Goal: Transaction & Acquisition: Book appointment/travel/reservation

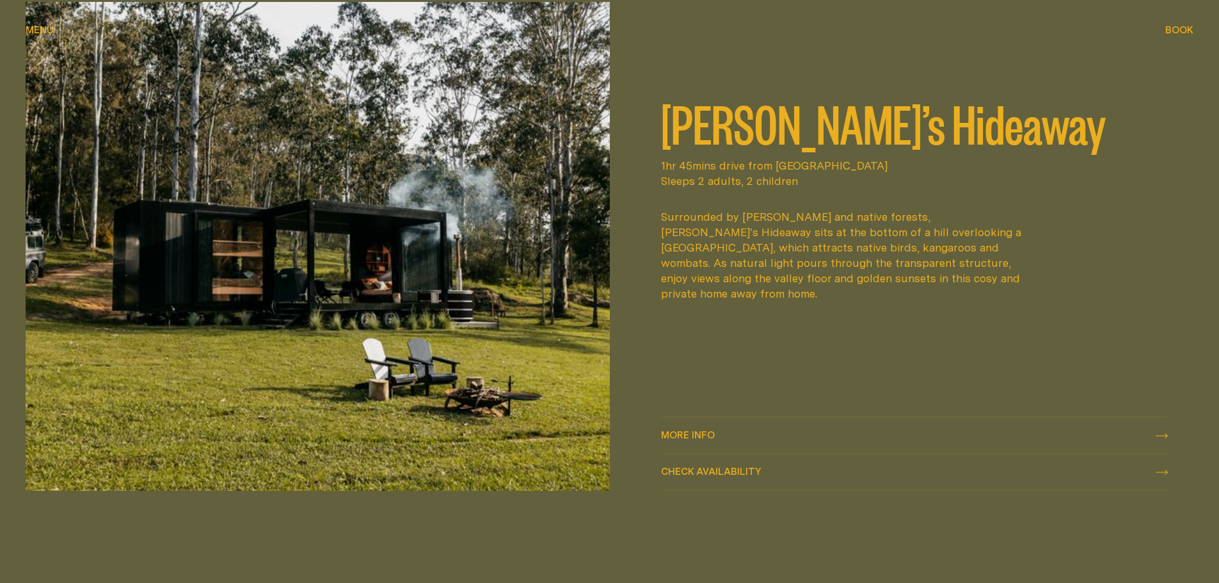
scroll to position [768, 0]
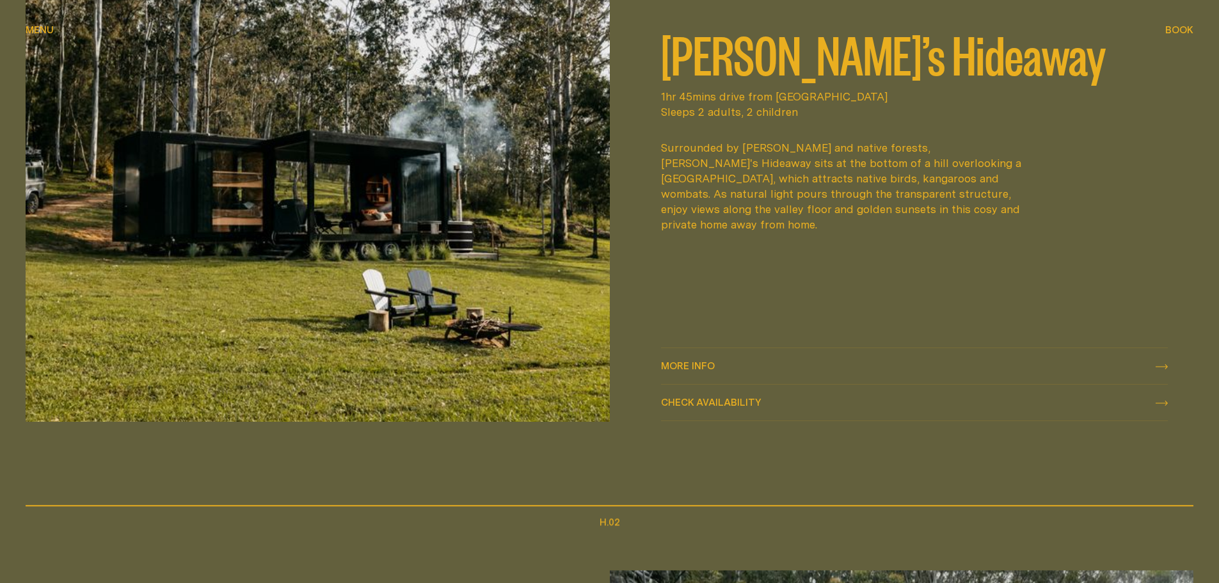
click at [735, 372] on div "More info More info" at bounding box center [915, 366] width 508 height 15
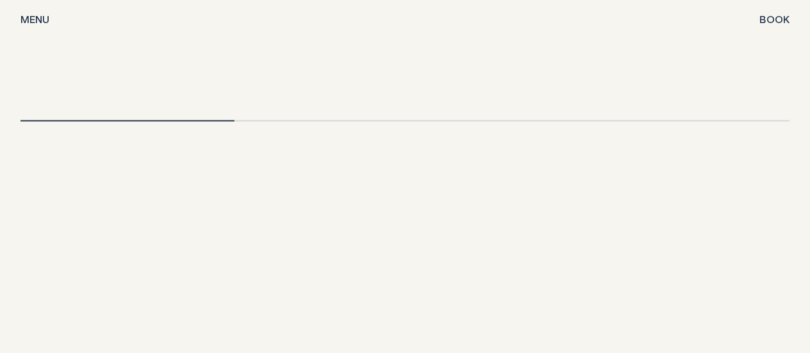
scroll to position [3744, 0]
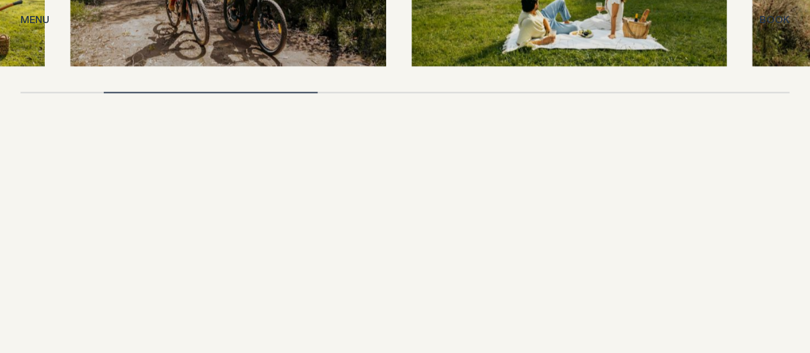
drag, startPoint x: 224, startPoint y: 341, endPoint x: 10, endPoint y: 317, distance: 215.0
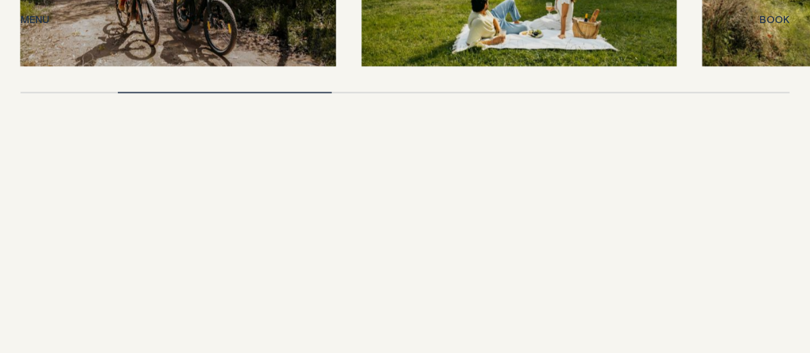
drag, startPoint x: 326, startPoint y: 348, endPoint x: 223, endPoint y: 345, distance: 103.1
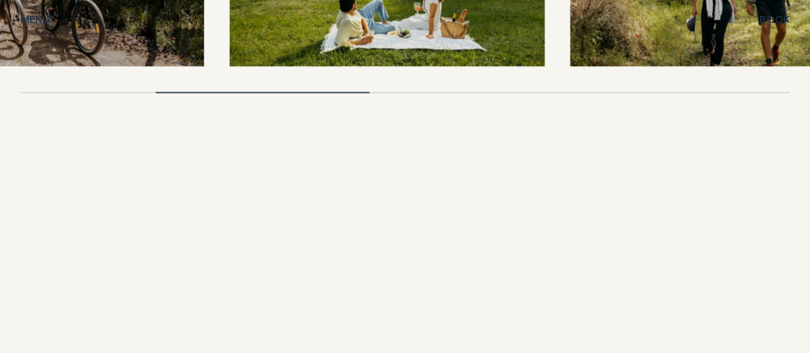
drag, startPoint x: 187, startPoint y: 341, endPoint x: 79, endPoint y: 327, distance: 108.5
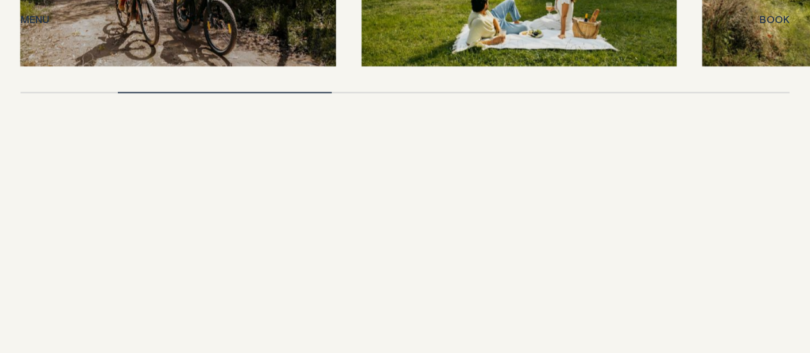
drag, startPoint x: 354, startPoint y: 348, endPoint x: 267, endPoint y: 344, distance: 87.1
drag, startPoint x: 298, startPoint y: 342, endPoint x: 391, endPoint y: 344, distance: 93.5
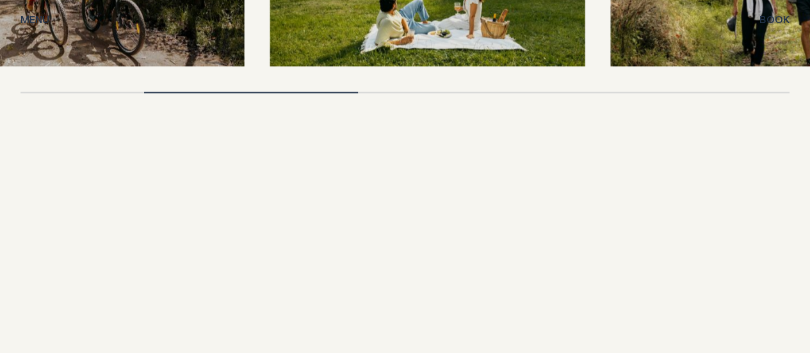
drag, startPoint x: 316, startPoint y: 342, endPoint x: 581, endPoint y: 308, distance: 267.8
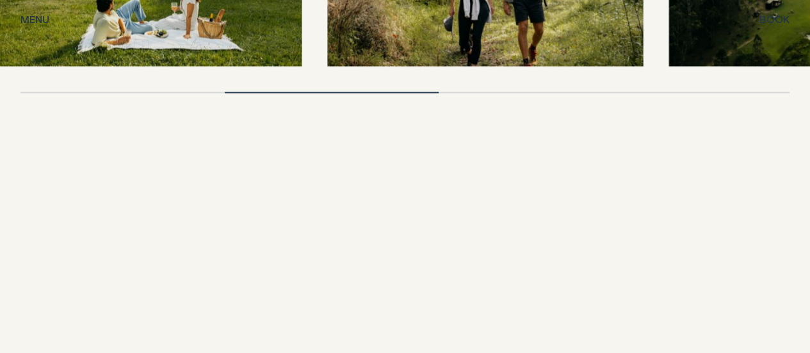
drag, startPoint x: 516, startPoint y: 281, endPoint x: 426, endPoint y: 266, distance: 90.9
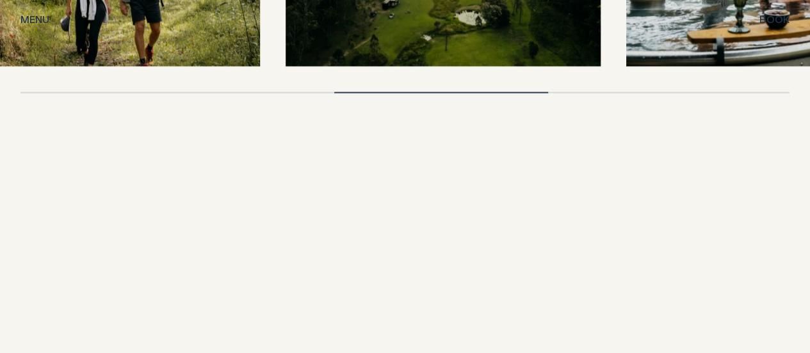
drag, startPoint x: 654, startPoint y: 239, endPoint x: 237, endPoint y: 237, distance: 416.7
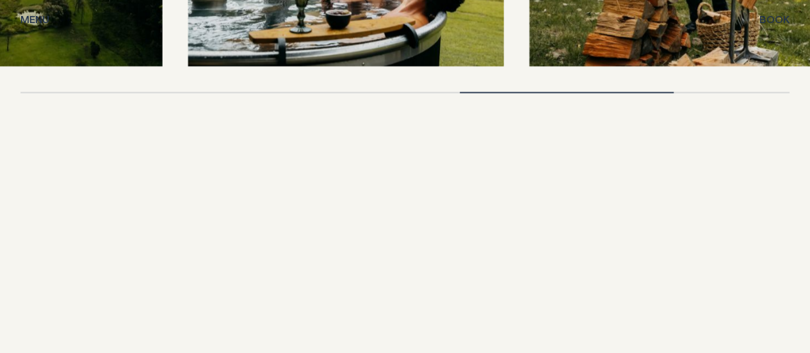
drag, startPoint x: 675, startPoint y: 231, endPoint x: 239, endPoint y: 229, distance: 435.9
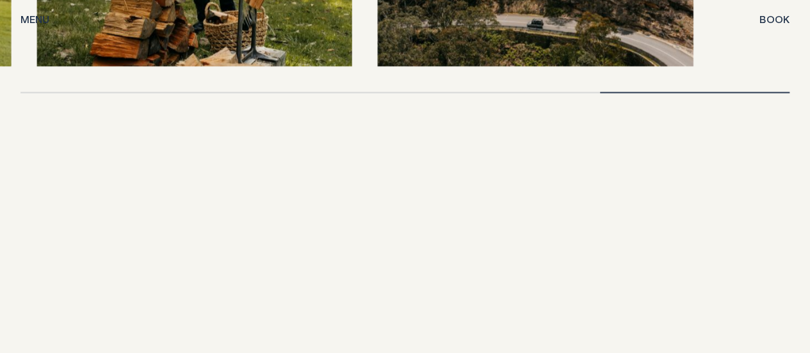
drag, startPoint x: 525, startPoint y: 229, endPoint x: 359, endPoint y: 232, distance: 165.8
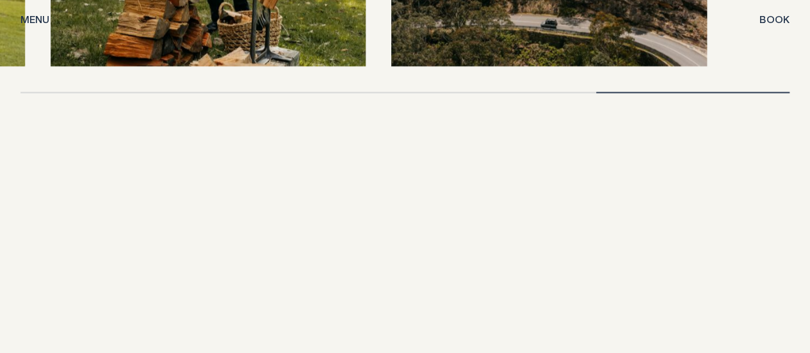
drag, startPoint x: 661, startPoint y: 243, endPoint x: 648, endPoint y: 236, distance: 14.6
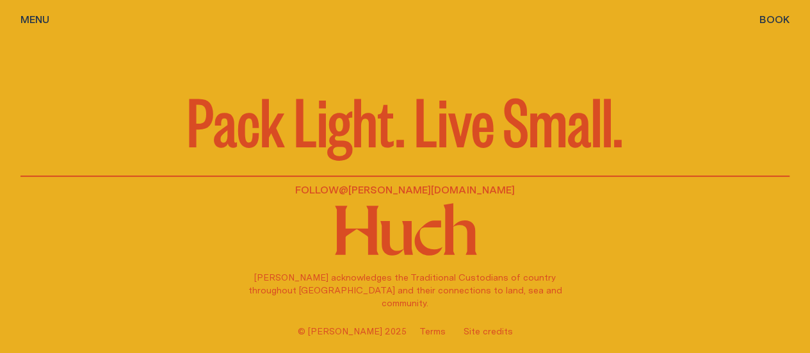
scroll to position [4257, 0]
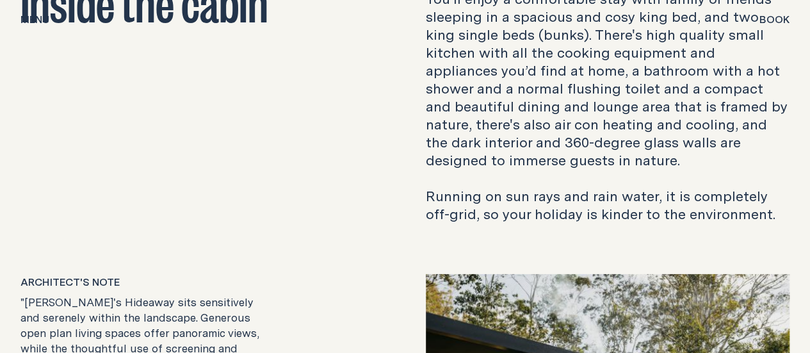
scroll to position [1920, 0]
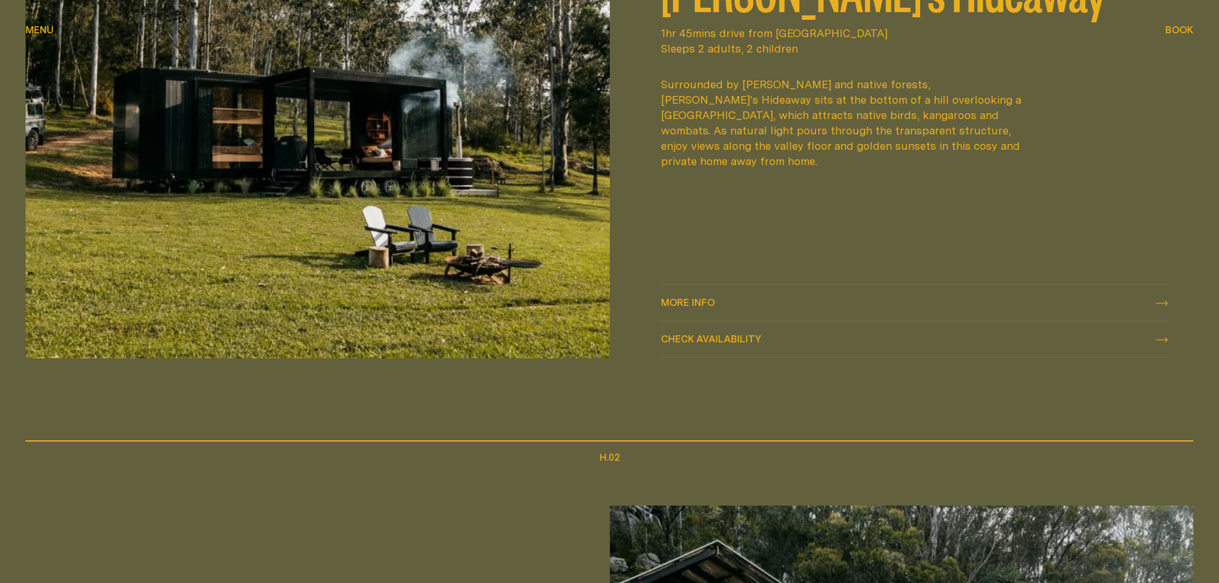
scroll to position [703, 0]
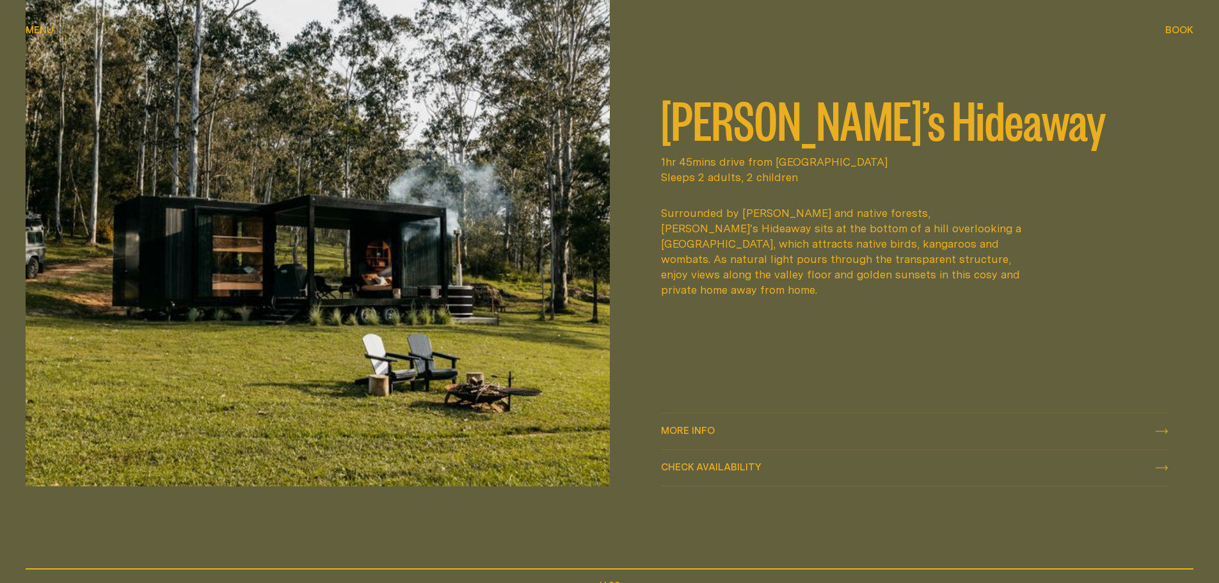
click at [883, 424] on div "More info More info" at bounding box center [915, 431] width 508 height 15
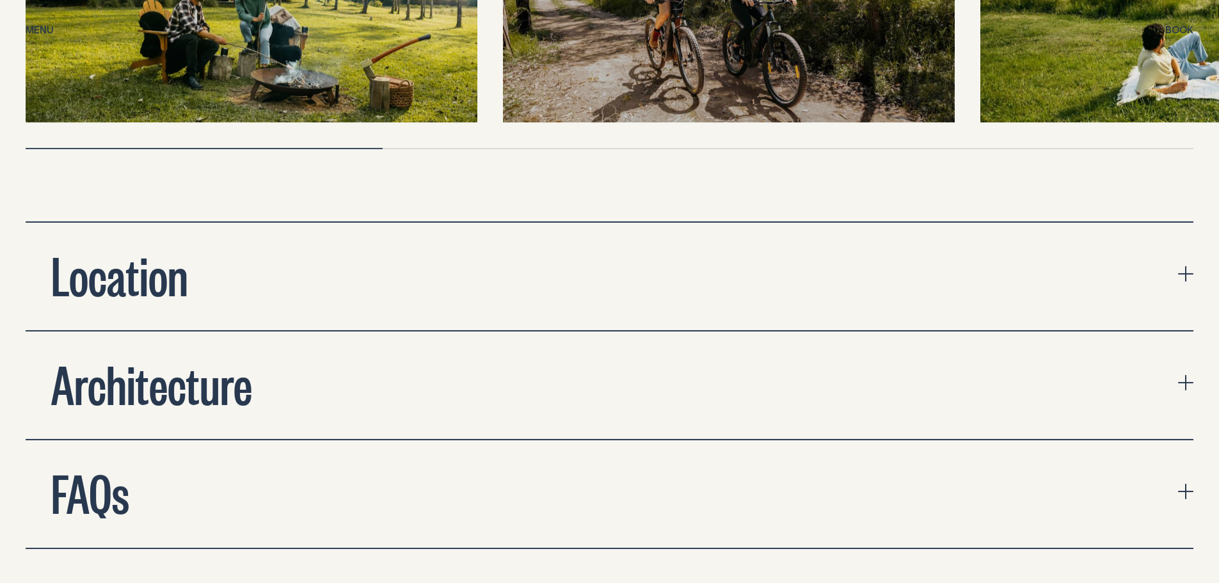
scroll to position [4481, 0]
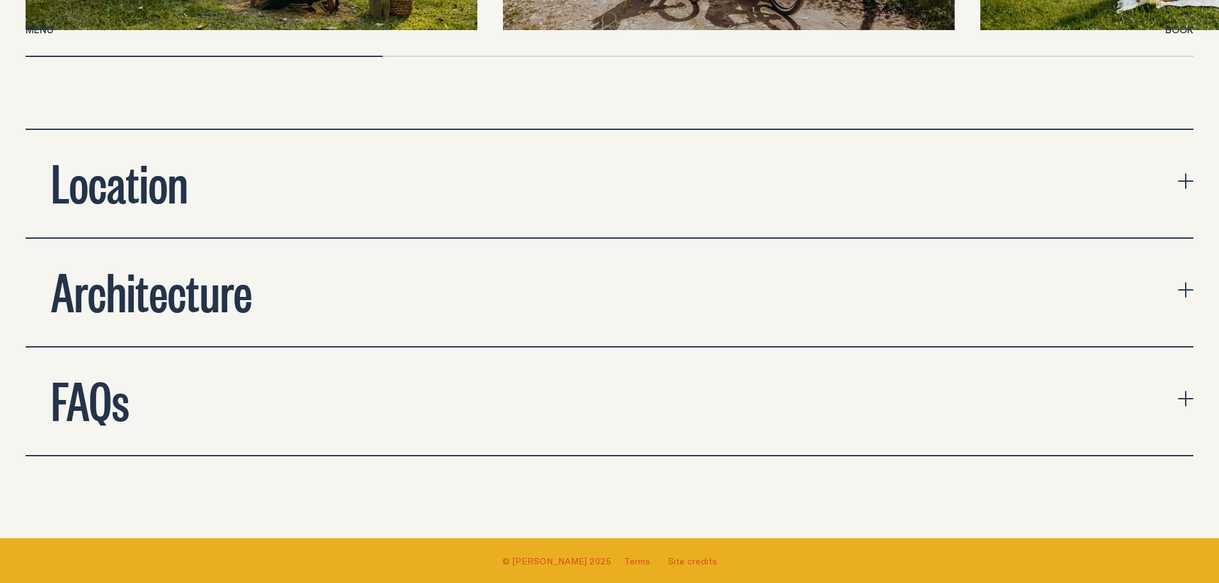
click at [1188, 391] on icon "expand accordion" at bounding box center [1185, 398] width 15 height 15
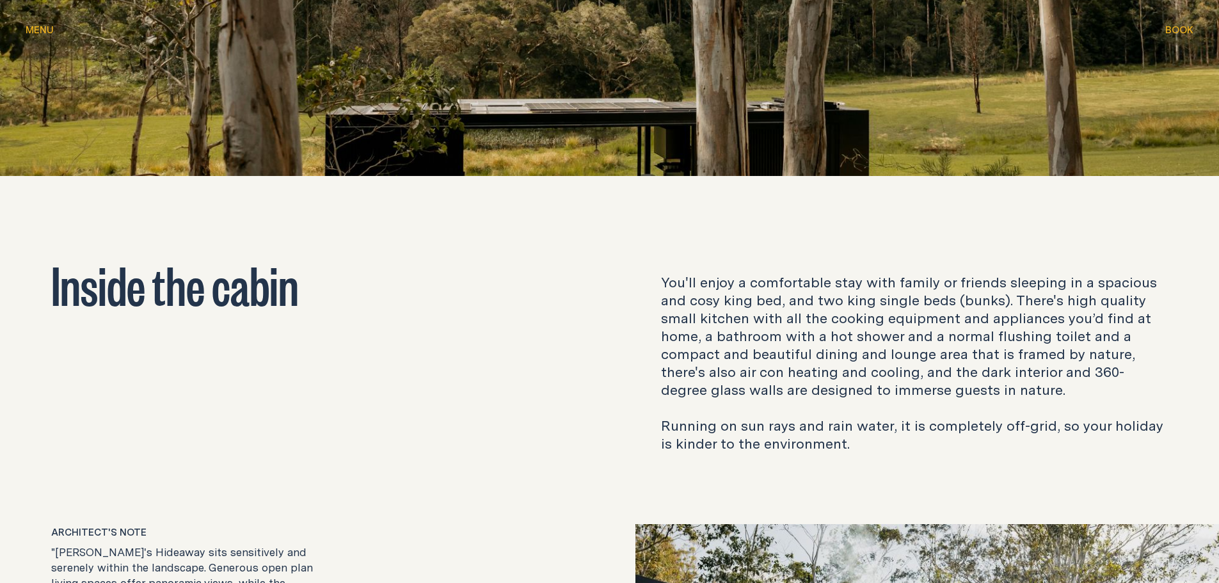
scroll to position [1984, 0]
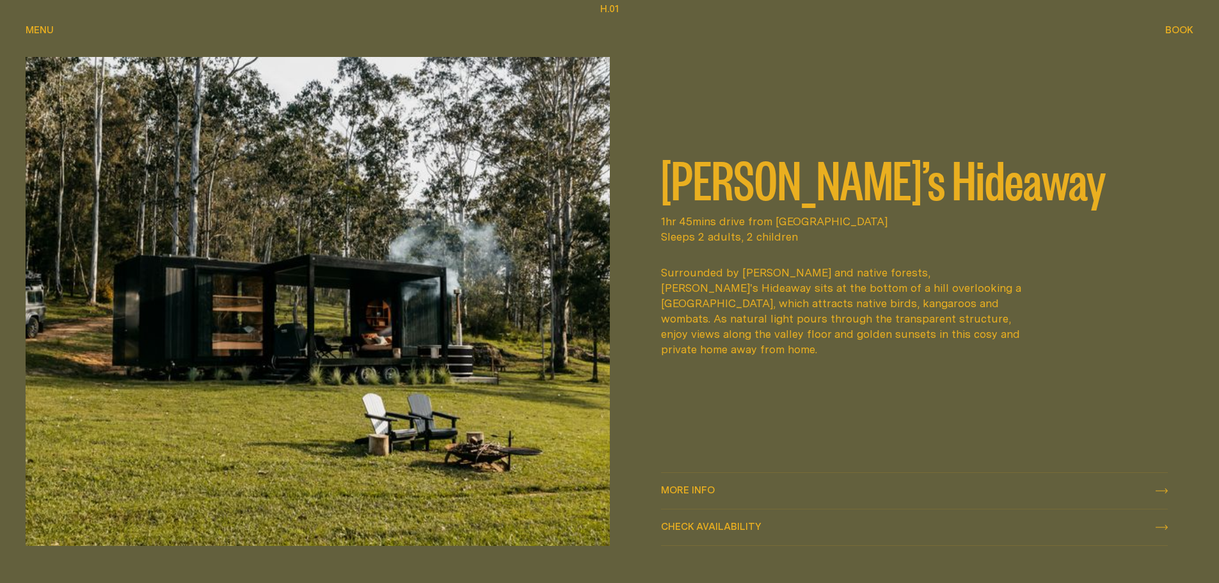
scroll to position [746, 0]
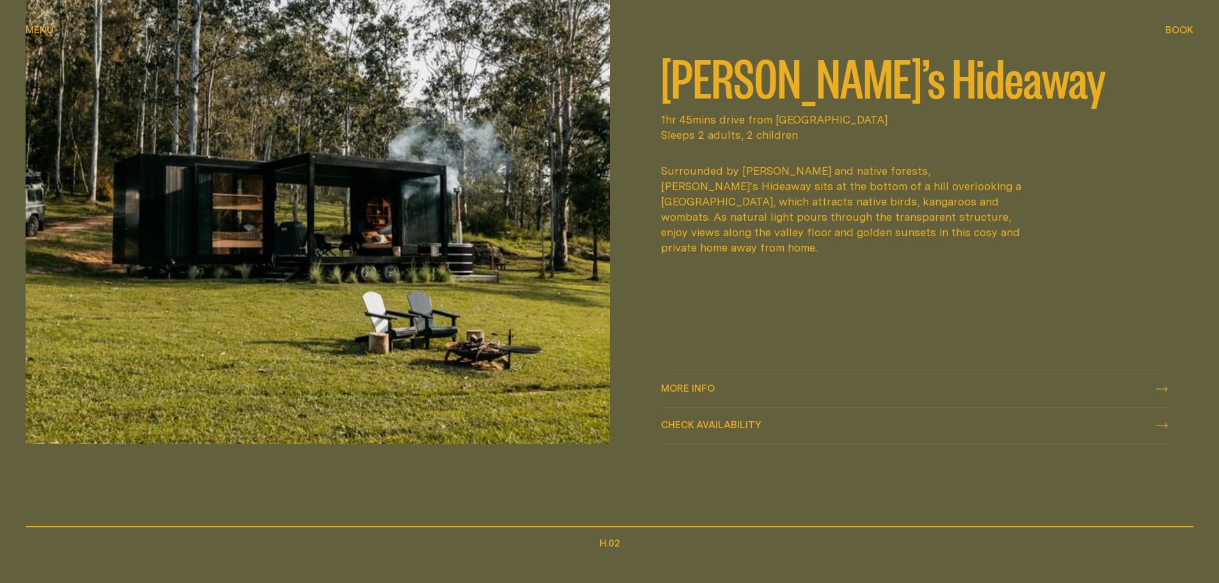
click at [746, 422] on span "Check availability" at bounding box center [711, 425] width 100 height 10
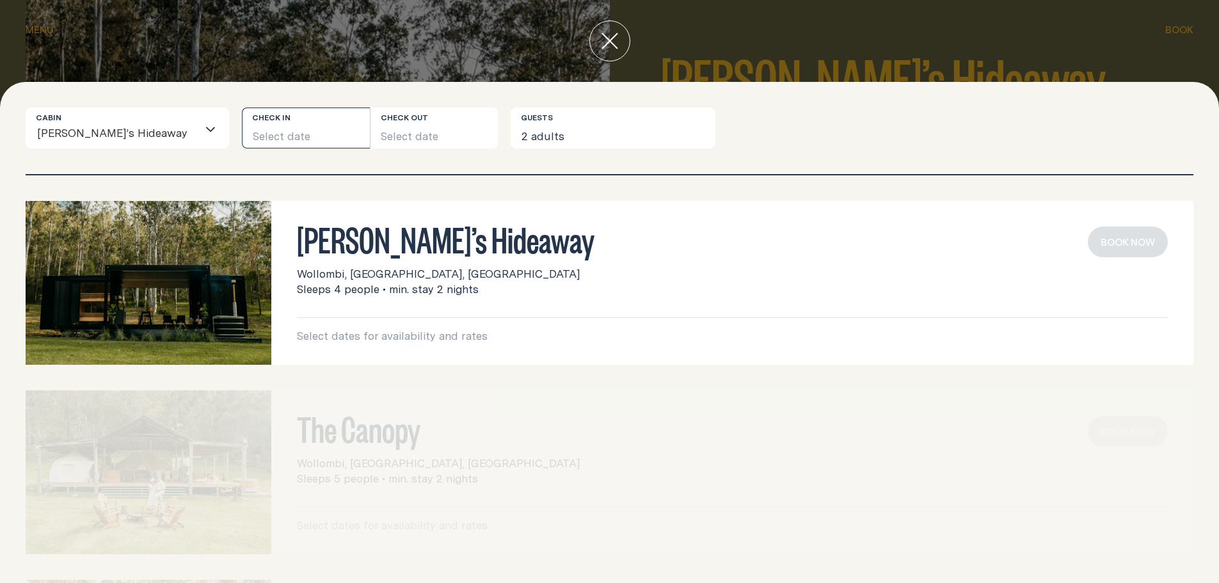
click at [275, 132] on button "Select date" at bounding box center [306, 128] width 128 height 41
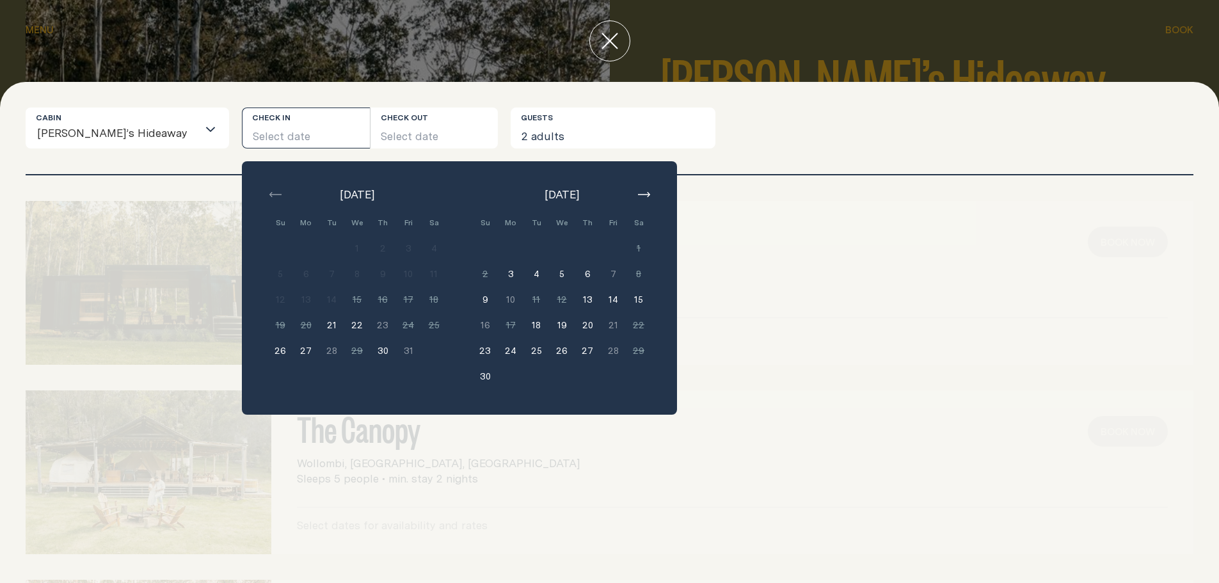
click at [600, 298] on button "14" at bounding box center [613, 300] width 26 height 26
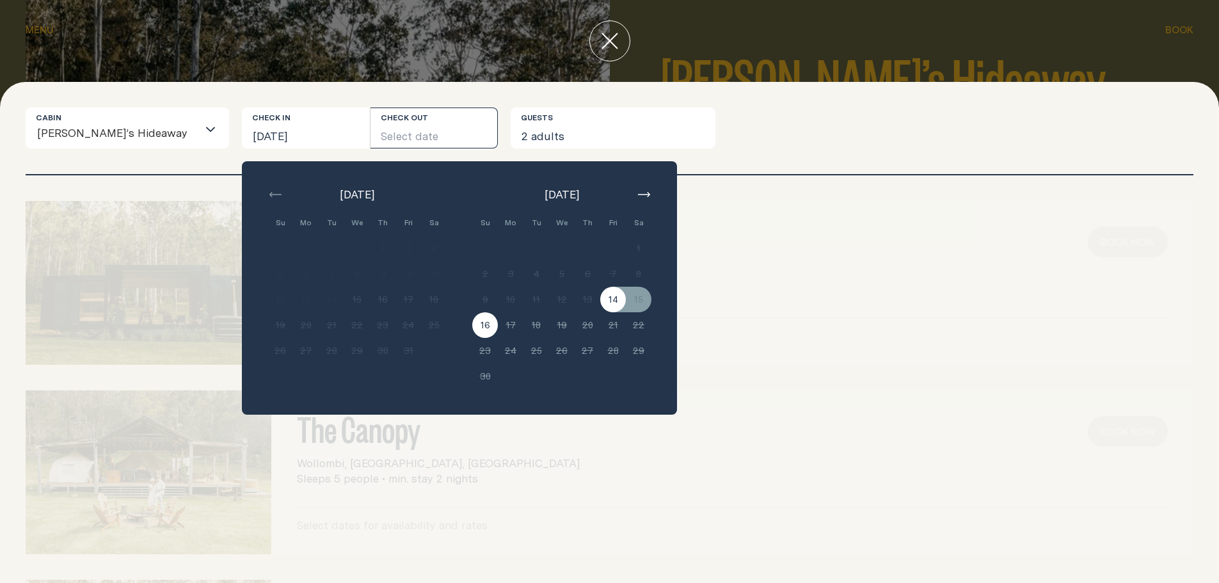
click at [472, 323] on button "16" at bounding box center [485, 325] width 26 height 26
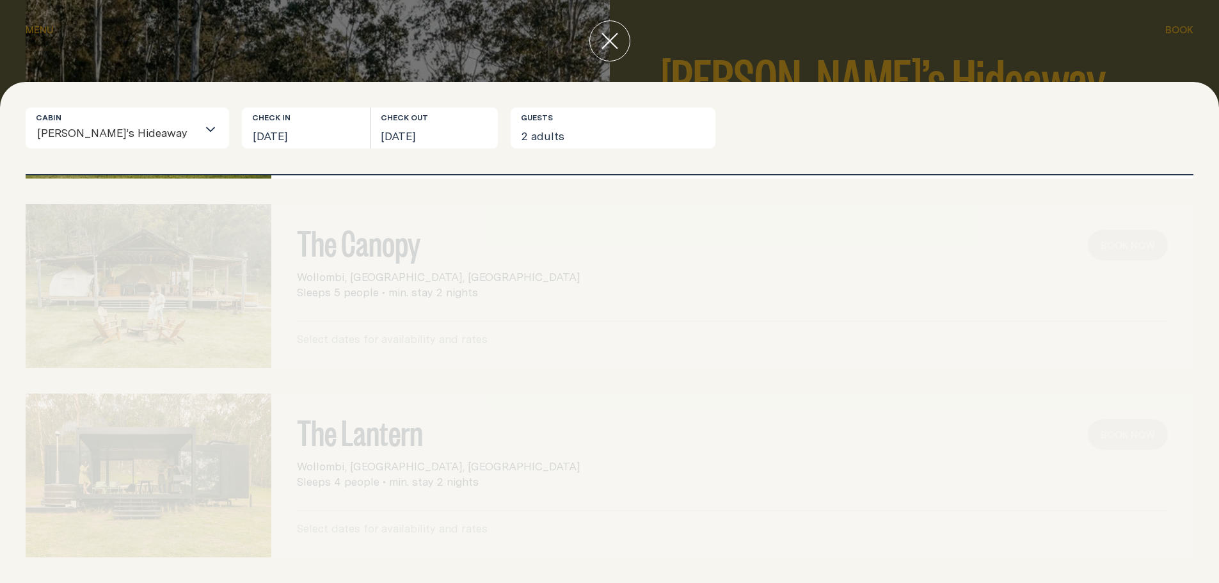
scroll to position [0, 0]
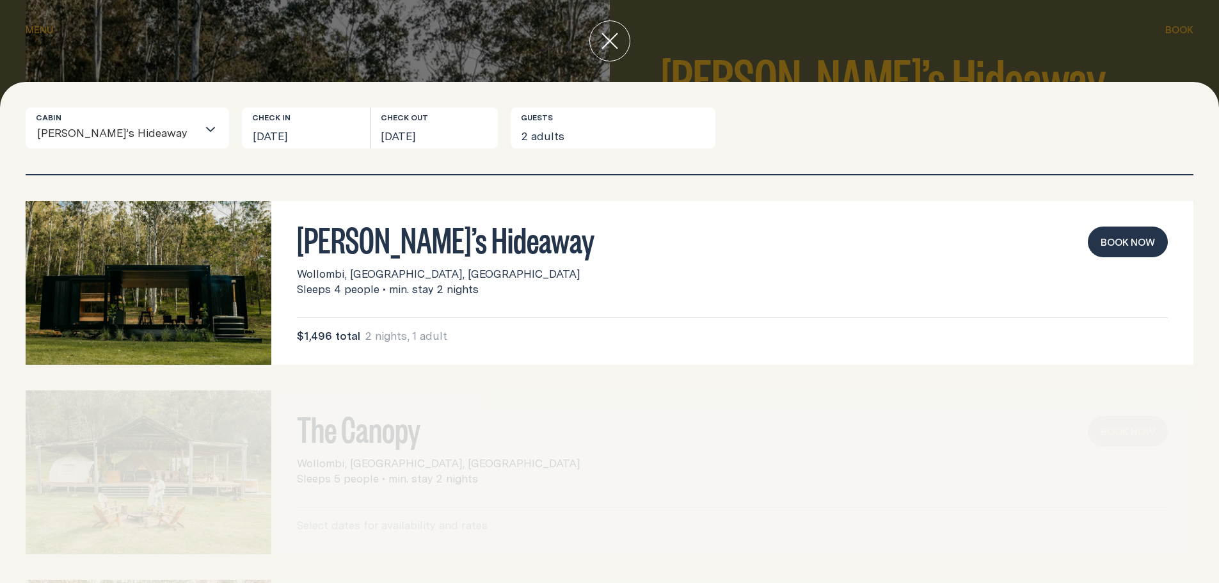
click at [206, 131] on icon "Search for option" at bounding box center [210, 129] width 8 height 4
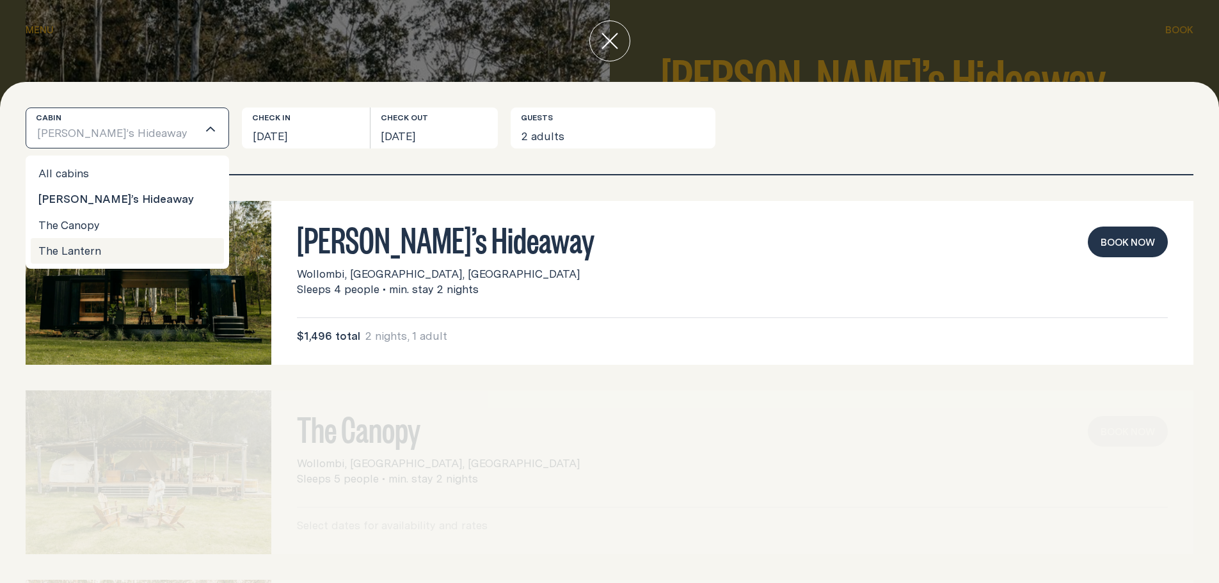
click at [94, 250] on li "The Lantern" at bounding box center [127, 251] width 193 height 26
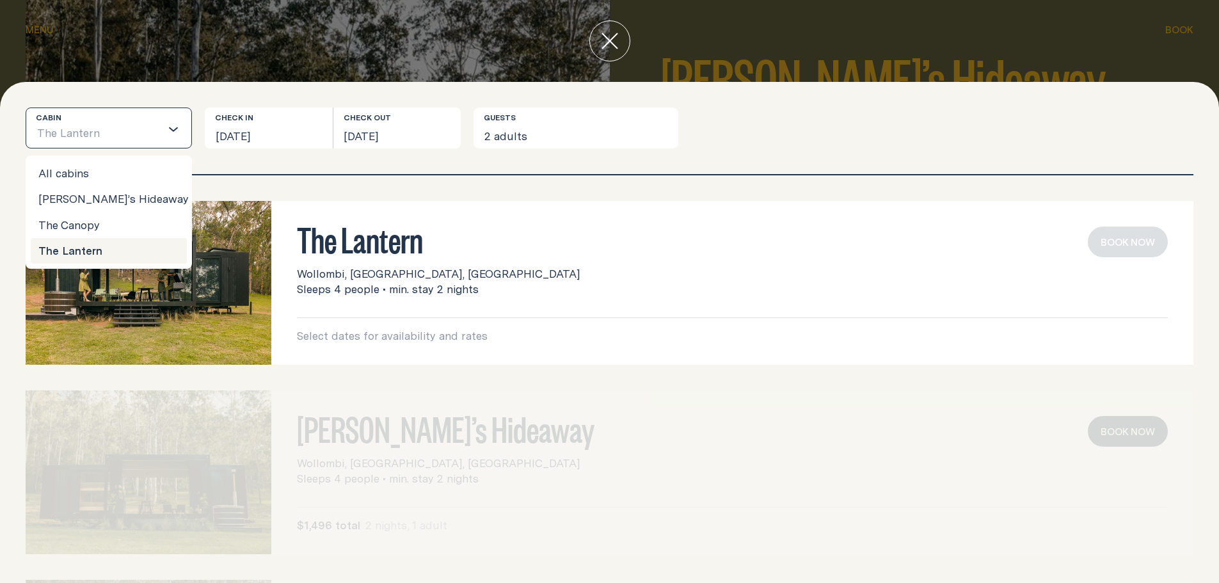
drag, startPoint x: 138, startPoint y: 133, endPoint x: 139, endPoint y: 148, distance: 15.4
click at [140, 133] on input "Search for option" at bounding box center [130, 134] width 60 height 27
click at [113, 197] on li "[PERSON_NAME]’s Hideaway" at bounding box center [109, 199] width 156 height 26
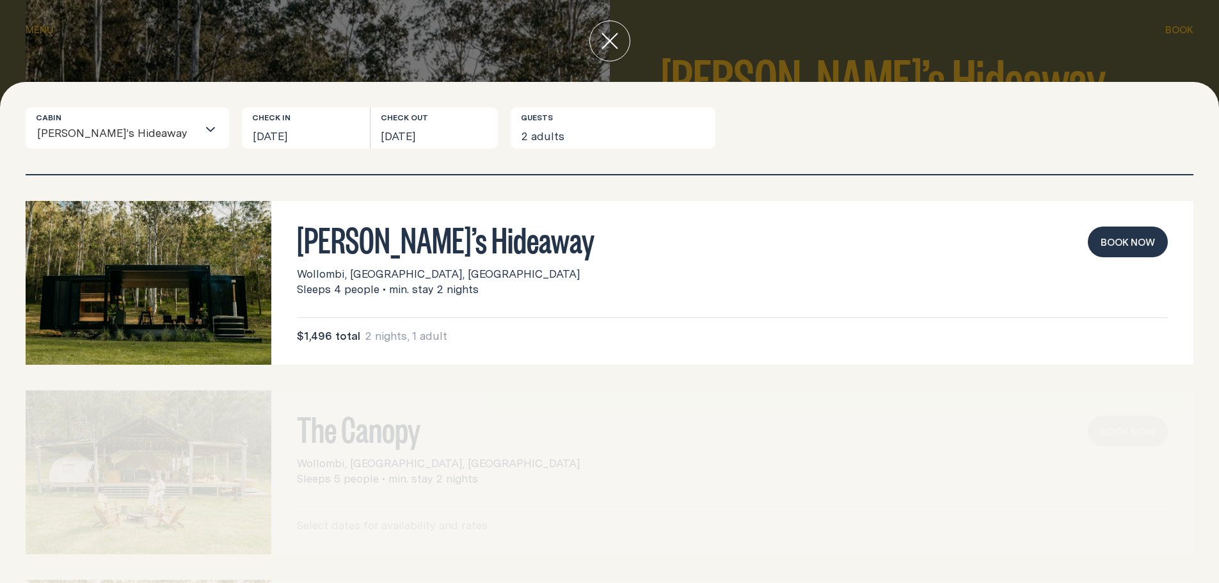
click at [188, 133] on input "Search for option" at bounding box center [193, 134] width 10 height 27
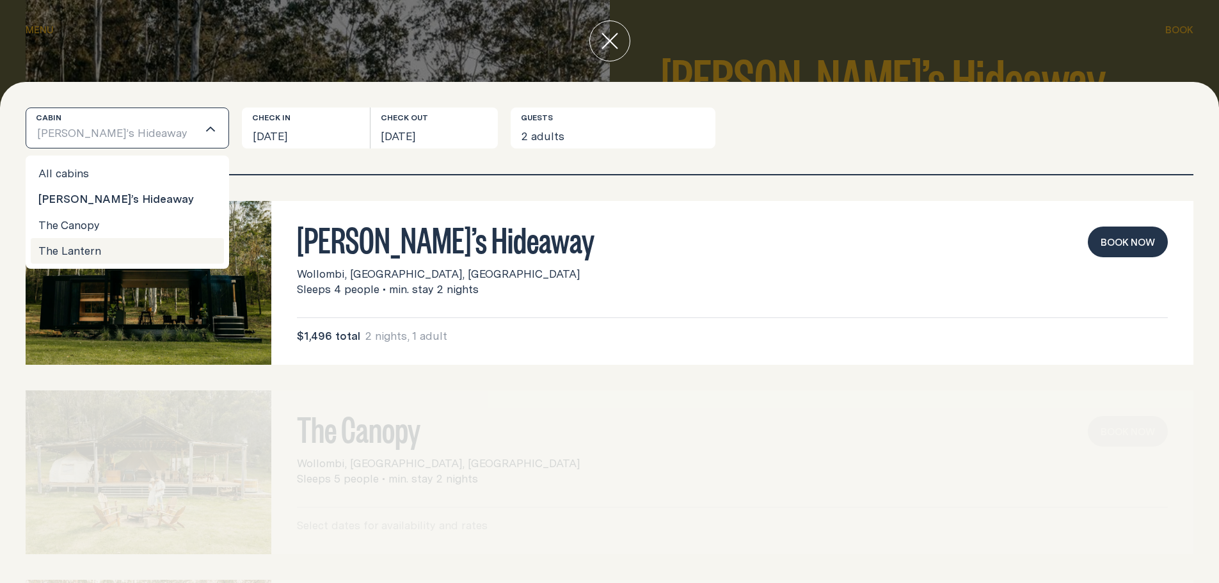
click at [93, 250] on li "The Lantern" at bounding box center [127, 251] width 193 height 26
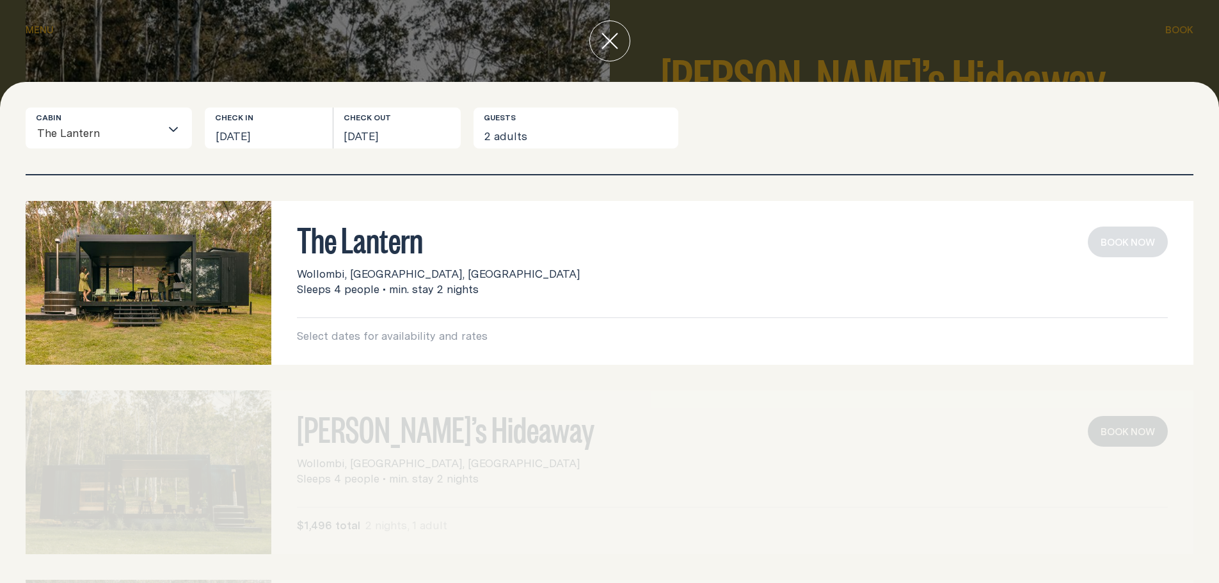
click at [390, 289] on span "Sleeps 4 people • min. stay 2 nights" at bounding box center [388, 289] width 182 height 15
click at [401, 330] on p "Select dates for availability and rates" at bounding box center [732, 335] width 871 height 15
click at [348, 251] on h3 "The Lantern" at bounding box center [732, 239] width 871 height 24
click at [282, 134] on button "[DATE]" at bounding box center [269, 128] width 128 height 41
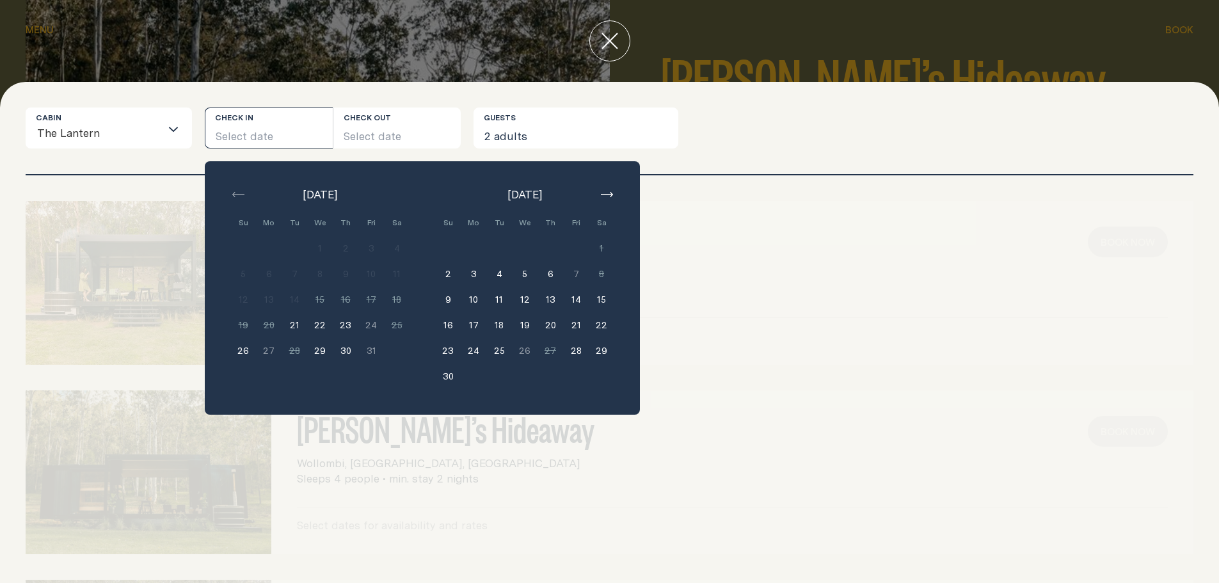
click at [575, 295] on button "14" at bounding box center [576, 300] width 26 height 26
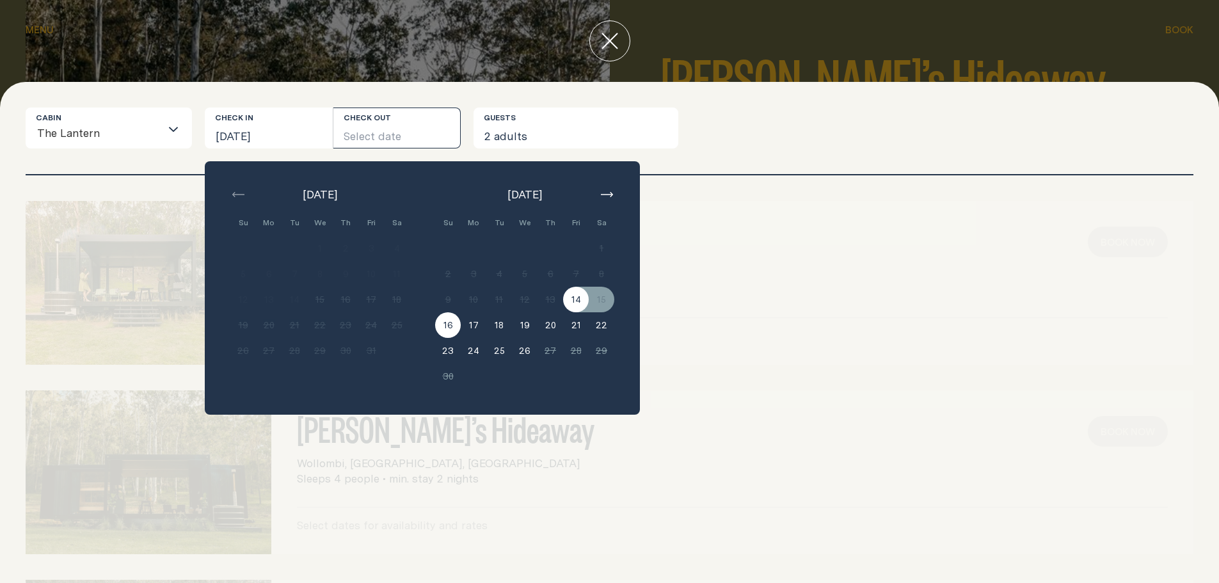
click at [446, 326] on button "16" at bounding box center [448, 325] width 26 height 26
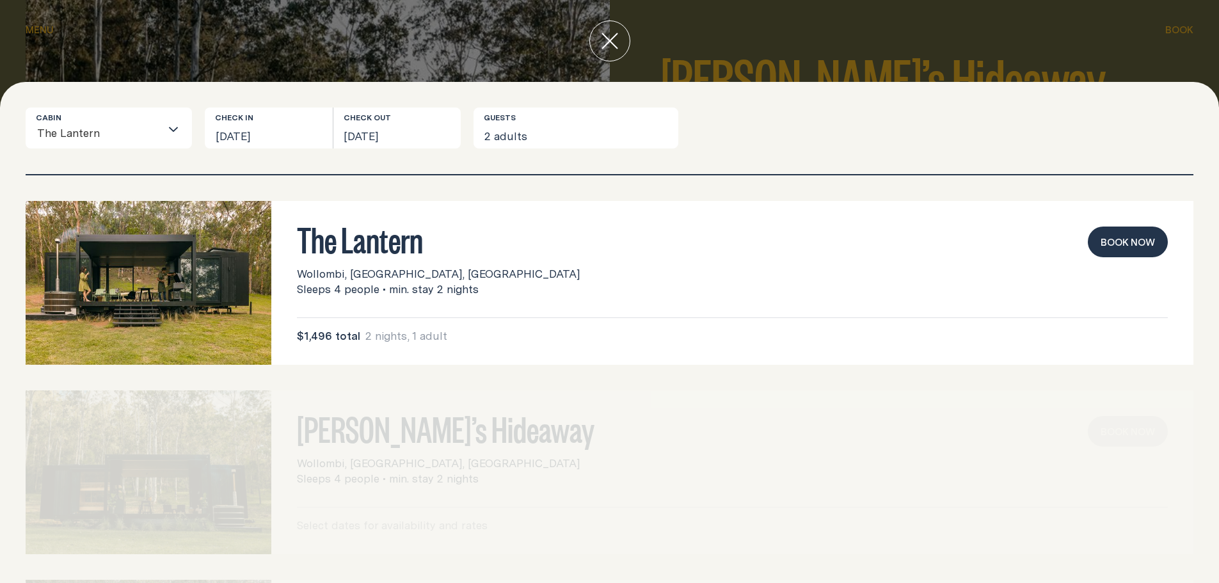
scroll to position [64, 0]
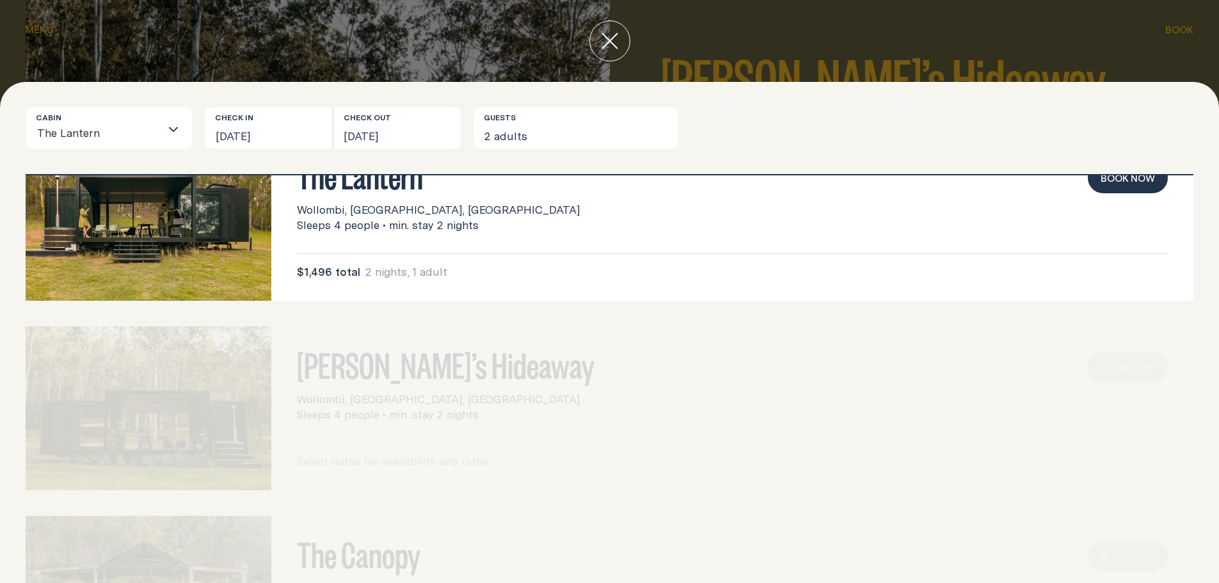
click at [147, 121] on input "Search for option" at bounding box center [130, 134] width 60 height 27
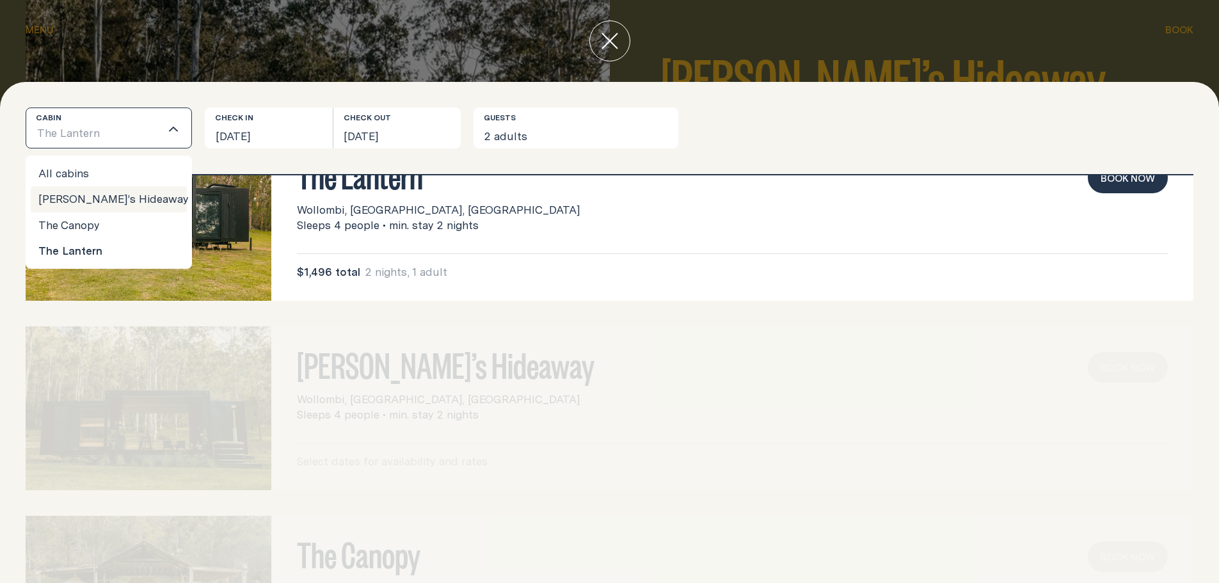
click at [125, 196] on li "[PERSON_NAME]’s Hideaway" at bounding box center [109, 199] width 156 height 26
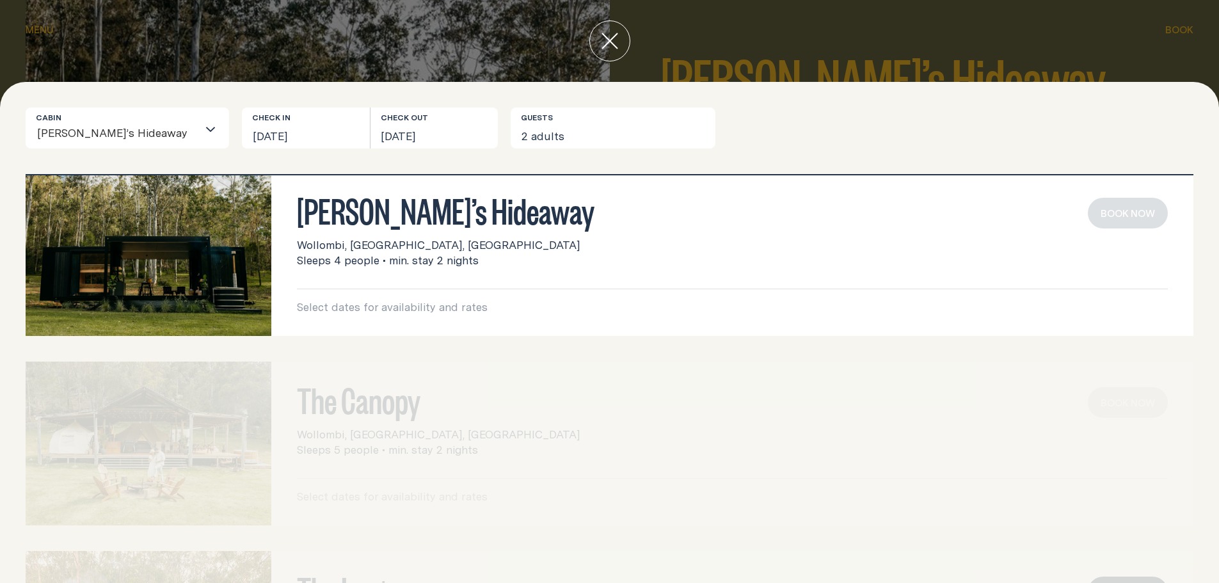
scroll to position [0, 0]
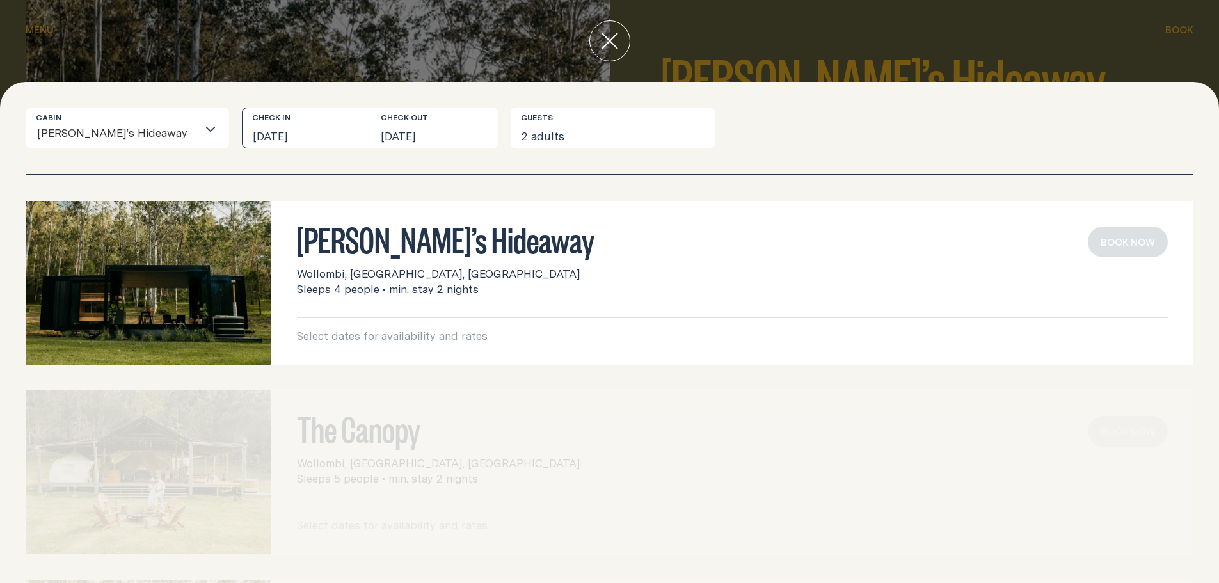
click at [284, 135] on button "[DATE]" at bounding box center [306, 128] width 128 height 41
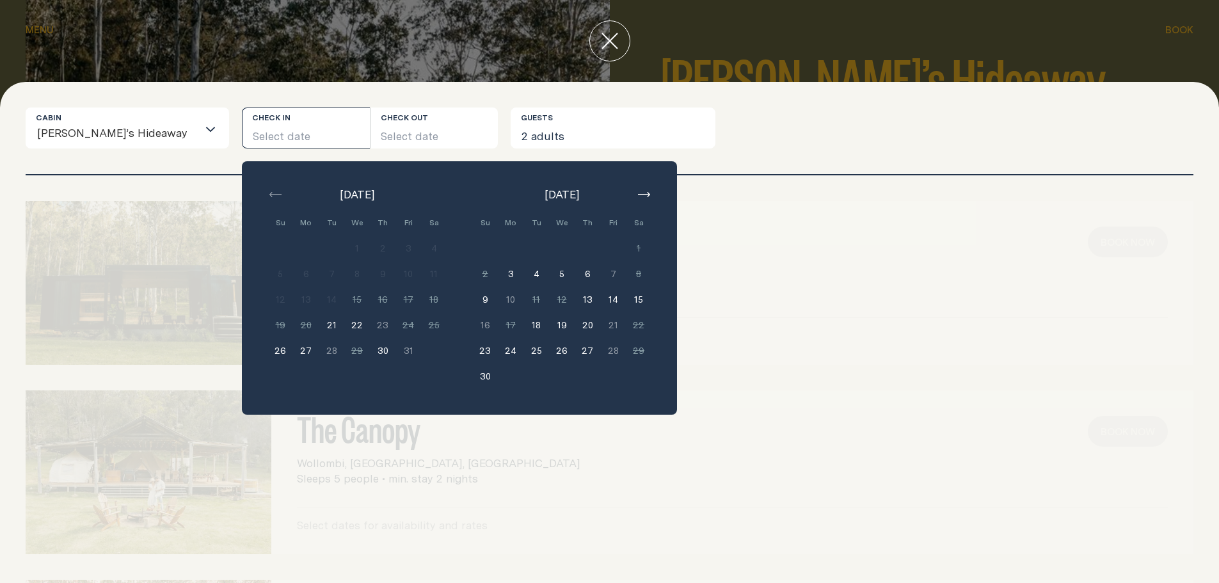
click at [600, 297] on button "14" at bounding box center [613, 300] width 26 height 26
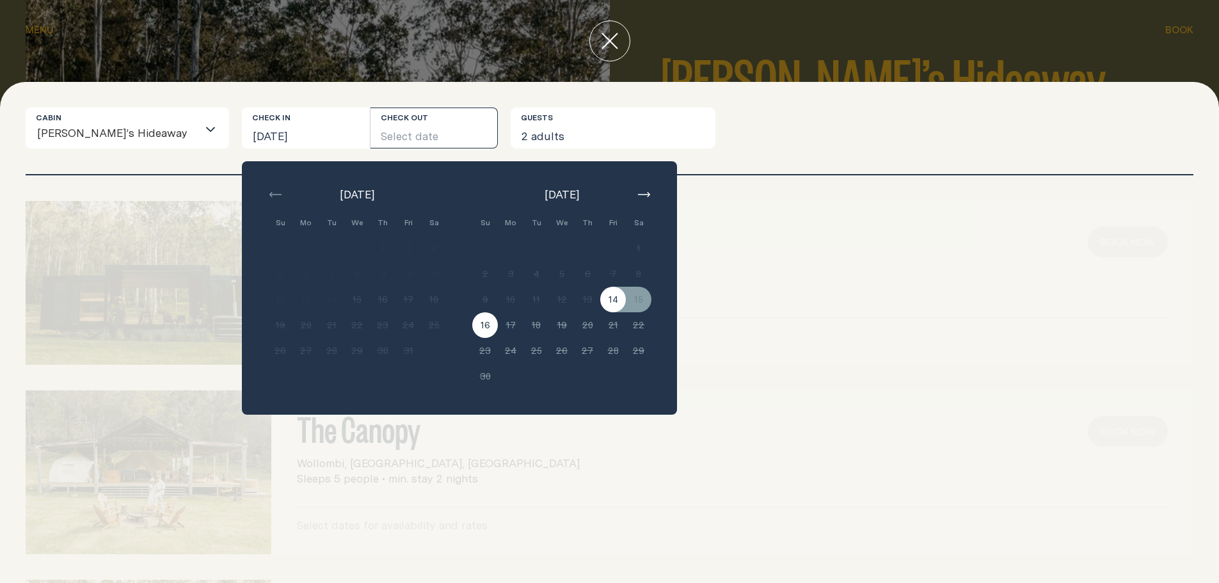
click at [472, 329] on button "16" at bounding box center [485, 325] width 26 height 26
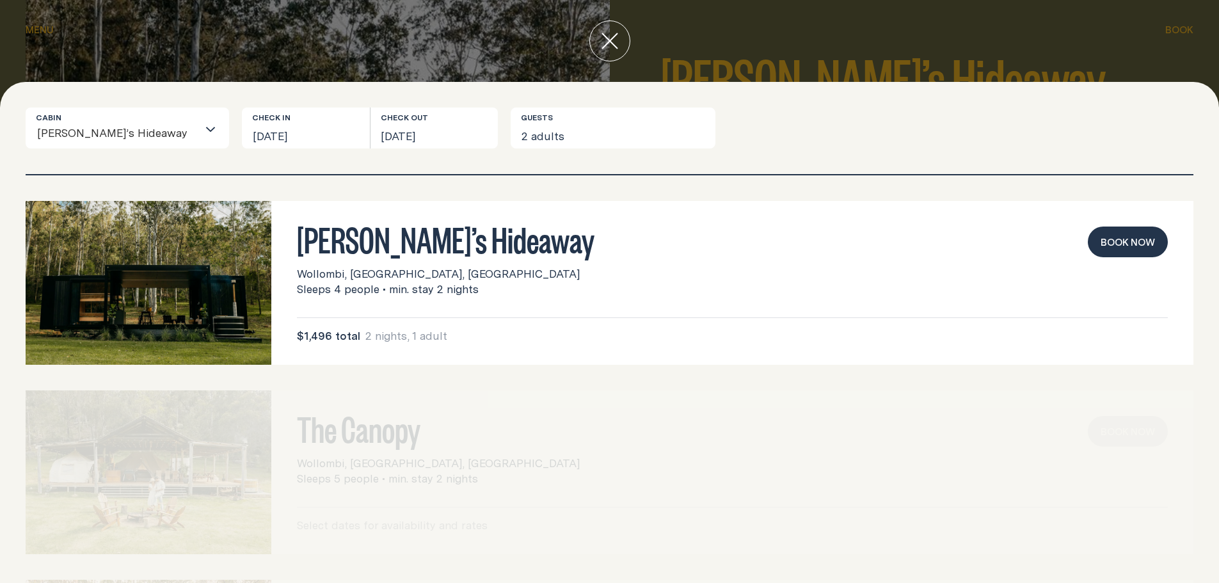
click at [609, 41] on icon "close" at bounding box center [609, 40] width 15 height 15
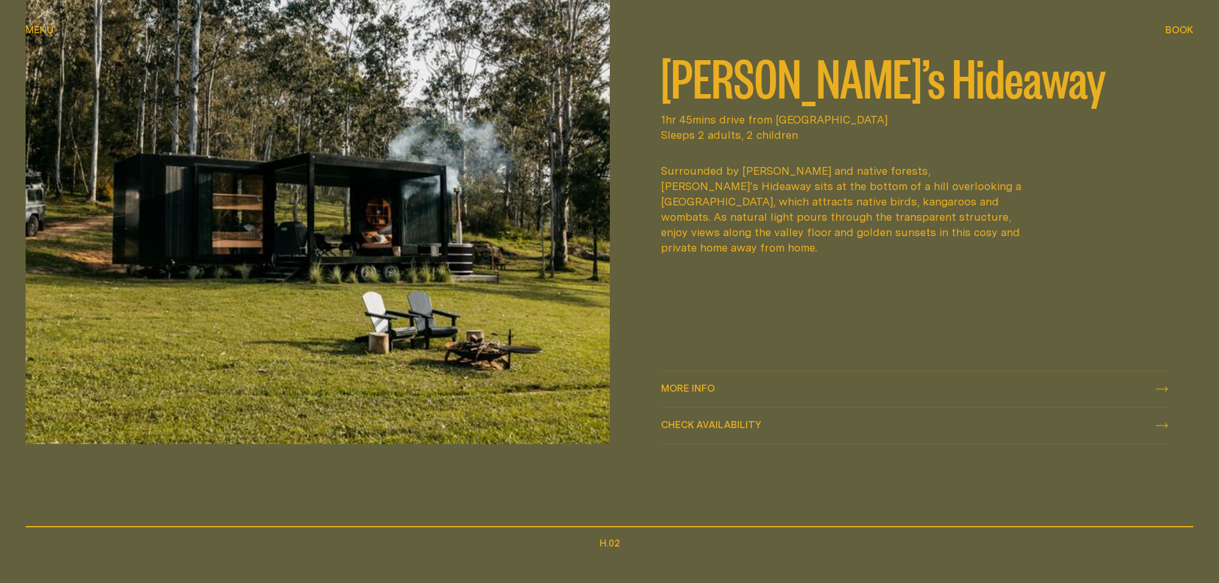
click at [407, 221] on img at bounding box center [318, 199] width 584 height 488
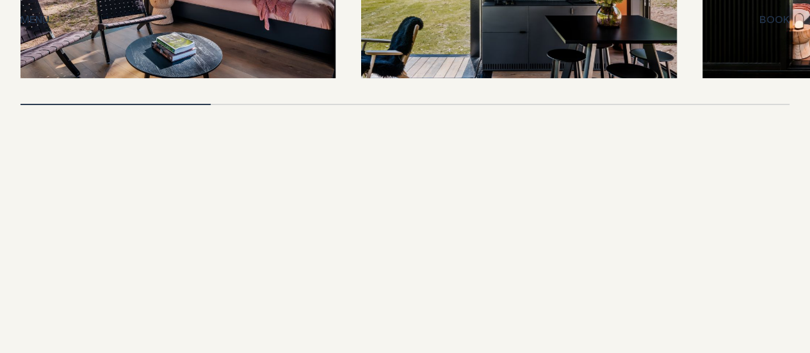
scroll to position [2560, 0]
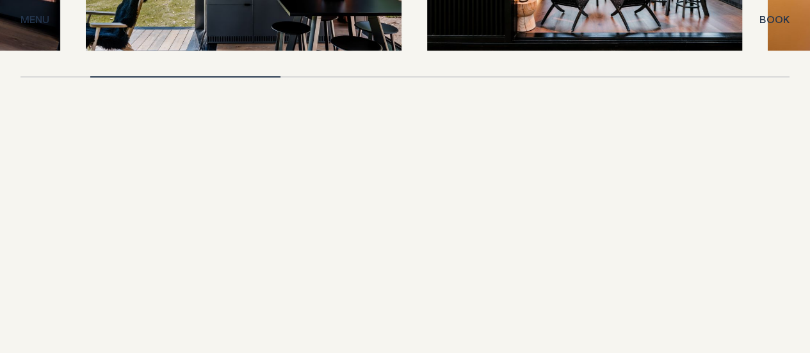
drag, startPoint x: 494, startPoint y: 168, endPoint x: 273, endPoint y: 179, distance: 221.7
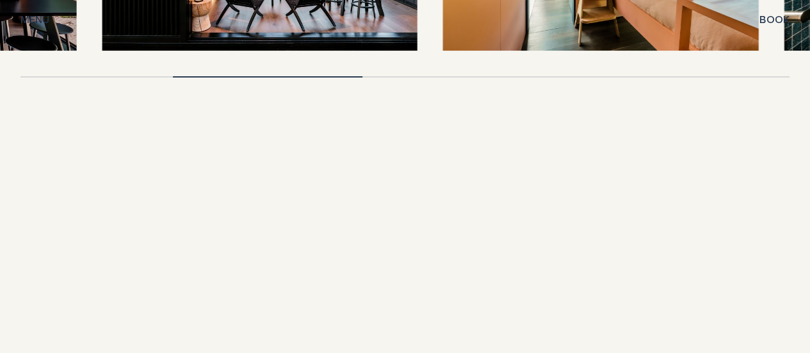
drag, startPoint x: 415, startPoint y: 182, endPoint x: 312, endPoint y: 189, distance: 102.6
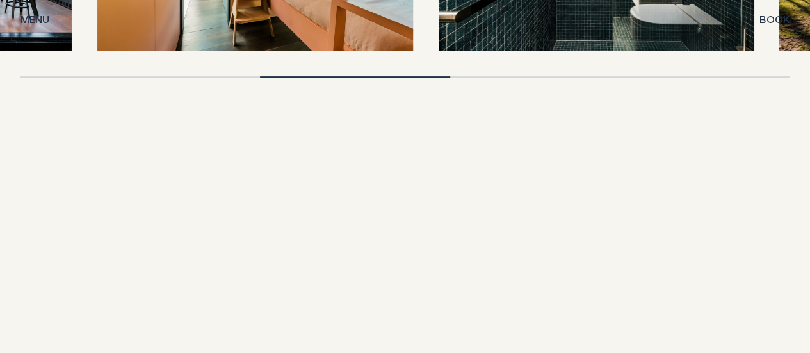
drag, startPoint x: 606, startPoint y: 182, endPoint x: 306, endPoint y: 199, distance: 300.0
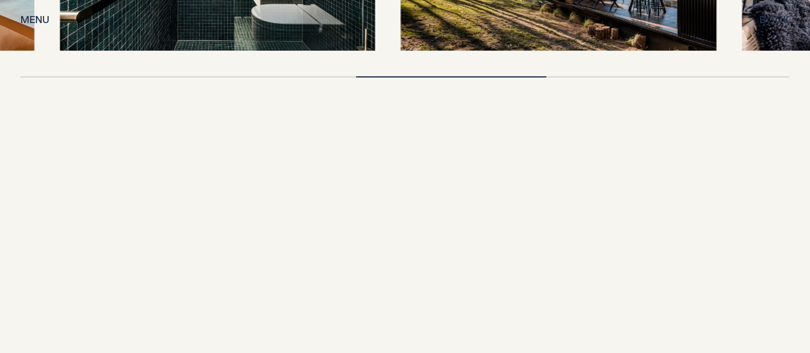
drag, startPoint x: 623, startPoint y: 189, endPoint x: 345, endPoint y: 204, distance: 278.2
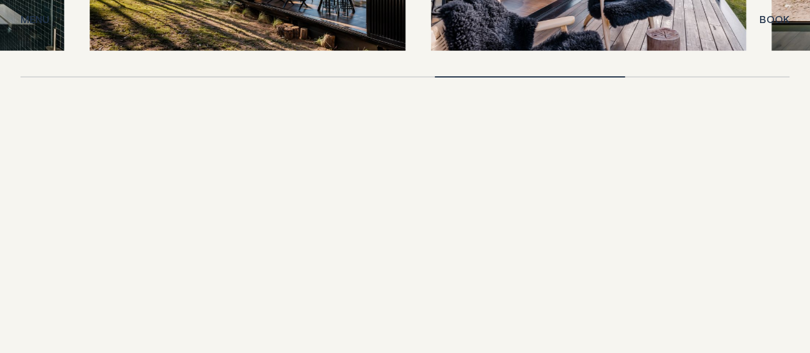
drag, startPoint x: 577, startPoint y: 189, endPoint x: 361, endPoint y: 205, distance: 217.0
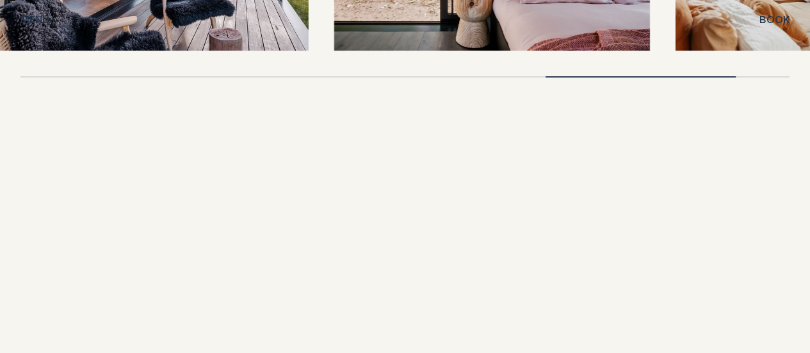
drag, startPoint x: 659, startPoint y: 195, endPoint x: 284, endPoint y: 216, distance: 375.0
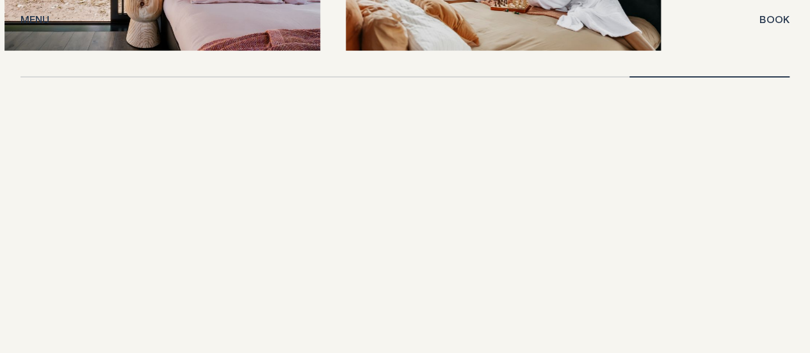
drag, startPoint x: 662, startPoint y: 199, endPoint x: 290, endPoint y: 225, distance: 372.8
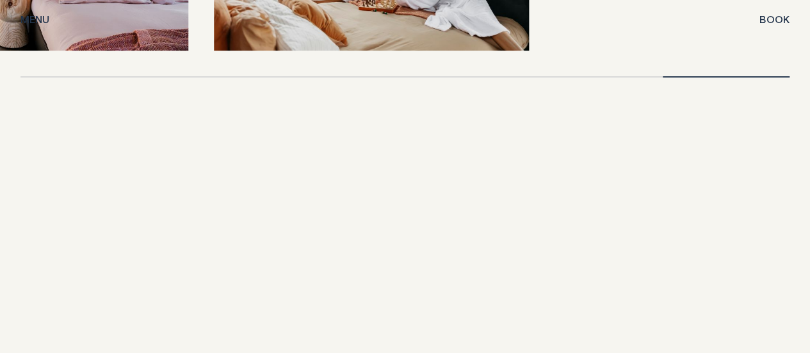
drag, startPoint x: 618, startPoint y: 198, endPoint x: 98, endPoint y: 218, distance: 520.8
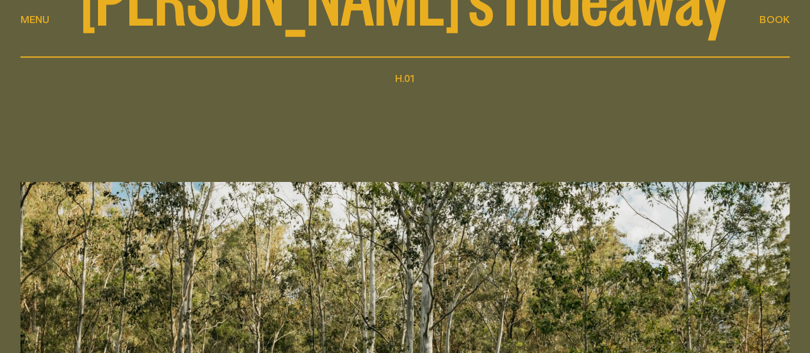
scroll to position [0, 0]
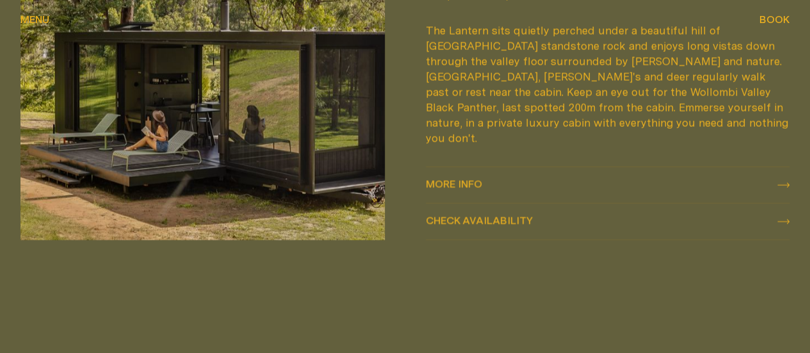
scroll to position [1450, 0]
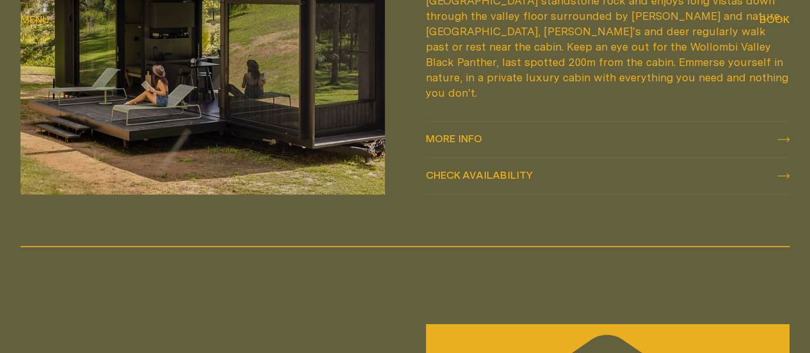
click at [364, 174] on img at bounding box center [202, 16] width 364 height 355
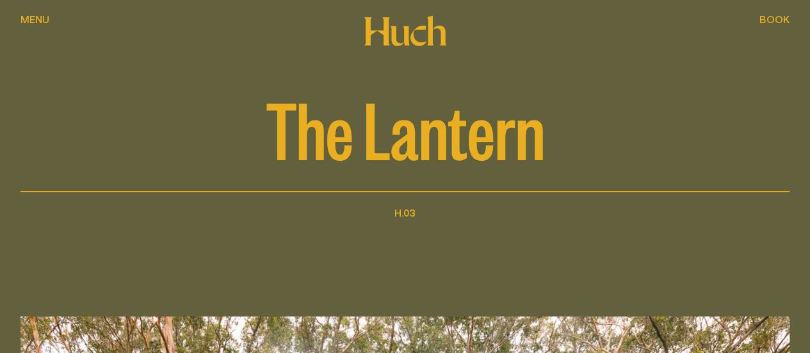
click at [767, 21] on div "The Lantern" at bounding box center [404, 96] width 769 height 192
click at [772, 24] on span "Book" at bounding box center [774, 19] width 30 height 10
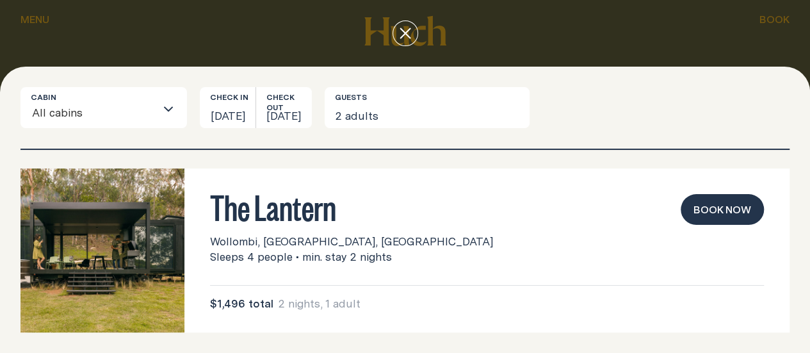
scroll to position [416, 0]
click at [165, 127] on div "Loading..." at bounding box center [171, 108] width 31 height 40
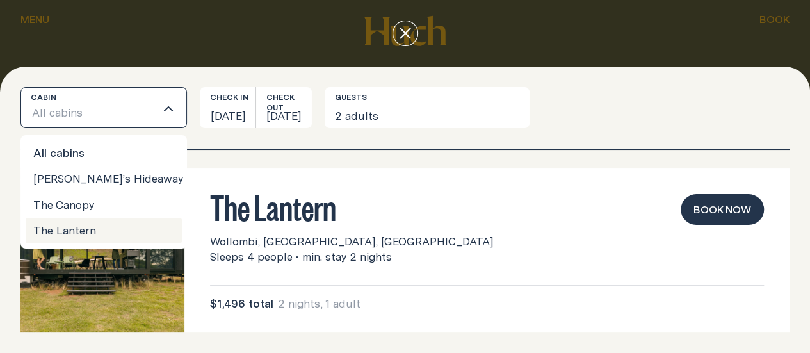
click at [108, 243] on li "The Lantern" at bounding box center [104, 231] width 156 height 26
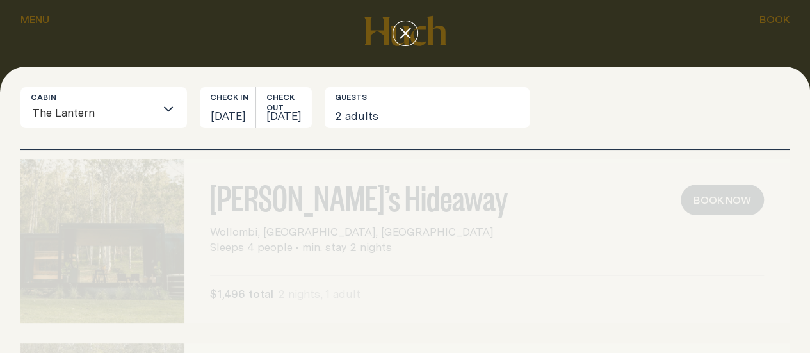
scroll to position [0, 0]
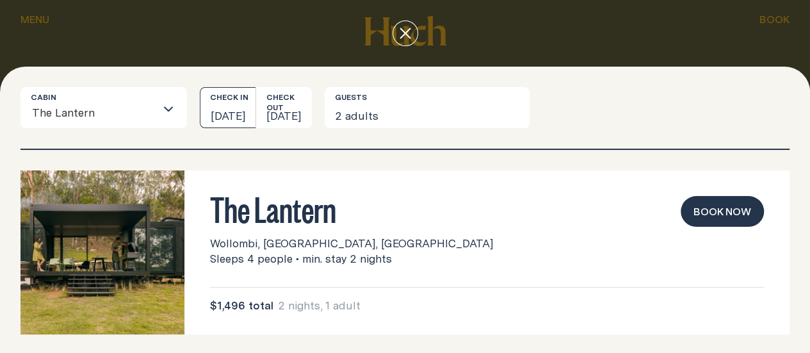
click at [255, 128] on button "[DATE]" at bounding box center [228, 107] width 56 height 41
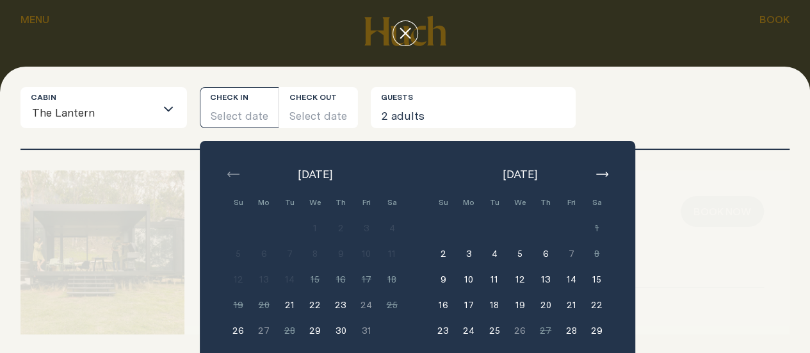
click at [579, 292] on button "14" at bounding box center [571, 279] width 26 height 26
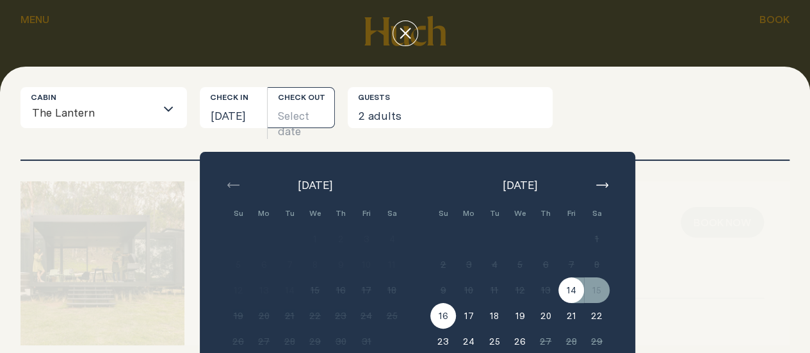
click at [448, 321] on button "16" at bounding box center [443, 316] width 26 height 26
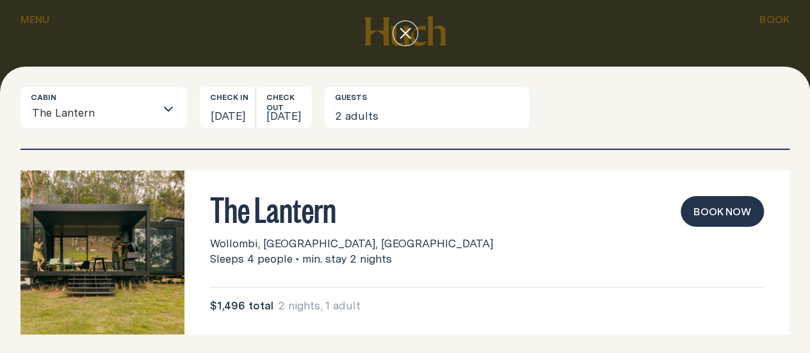
click at [696, 227] on button "Book now" at bounding box center [721, 211] width 83 height 31
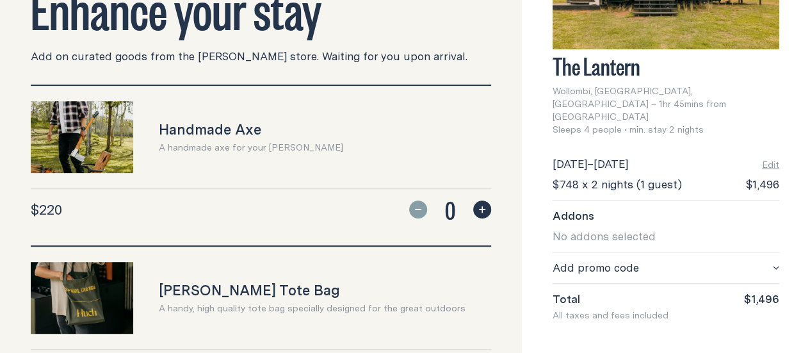
scroll to position [82, 0]
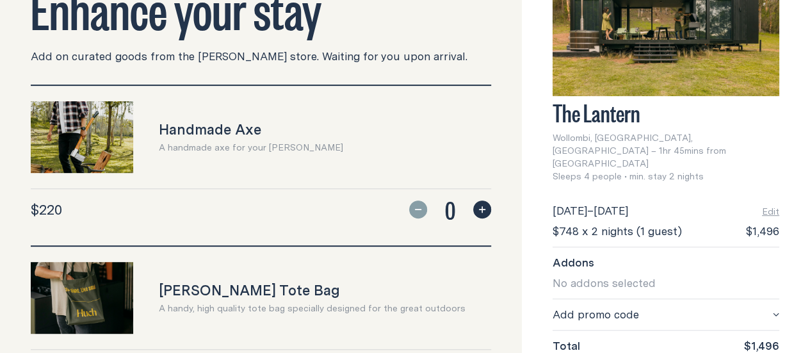
click at [565, 278] on span "No addons selected" at bounding box center [603, 283] width 103 height 16
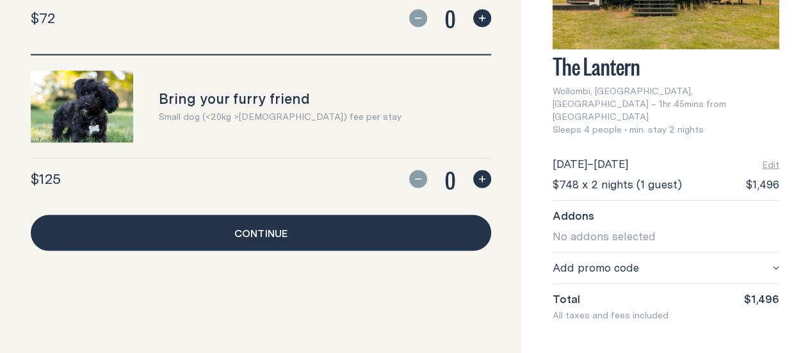
scroll to position [1216, 0]
click at [479, 182] on icon "button" at bounding box center [482, 178] width 6 height 6
click at [293, 216] on link "Continue" at bounding box center [261, 232] width 460 height 36
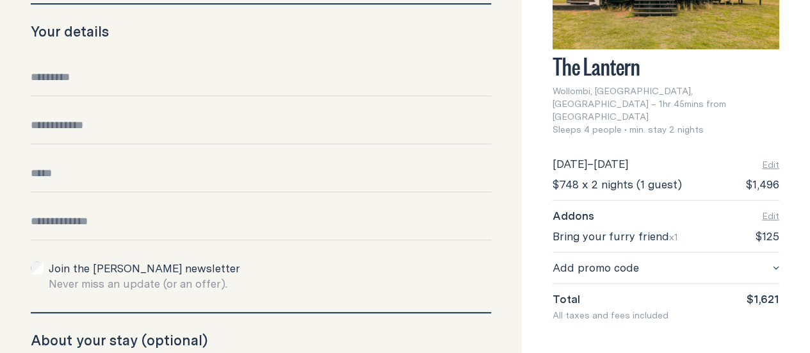
scroll to position [320, 0]
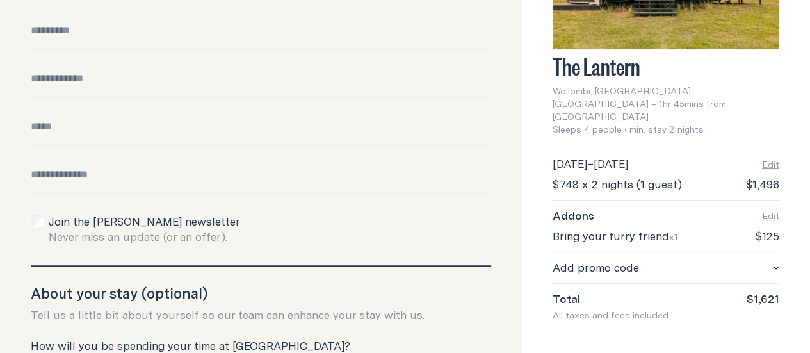
click at [90, 49] on input "Full name" at bounding box center [261, 36] width 460 height 26
type input "**********"
click at [84, 97] on input "Phone number" at bounding box center [261, 84] width 460 height 26
type input "**********"
click at [83, 145] on input "Email" at bounding box center [261, 132] width 460 height 26
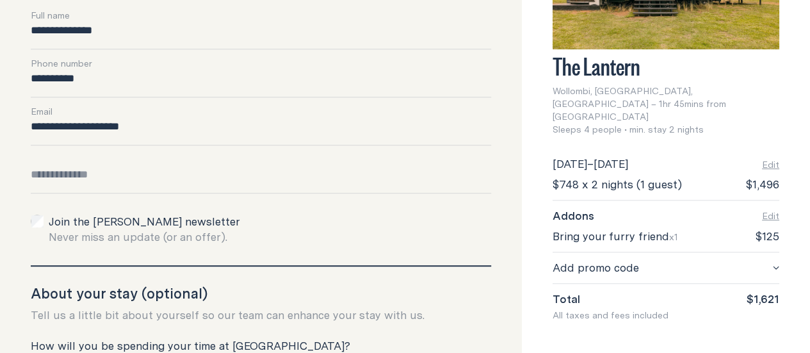
type input "**********"
click at [116, 193] on input "Date of birth" at bounding box center [261, 180] width 460 height 26
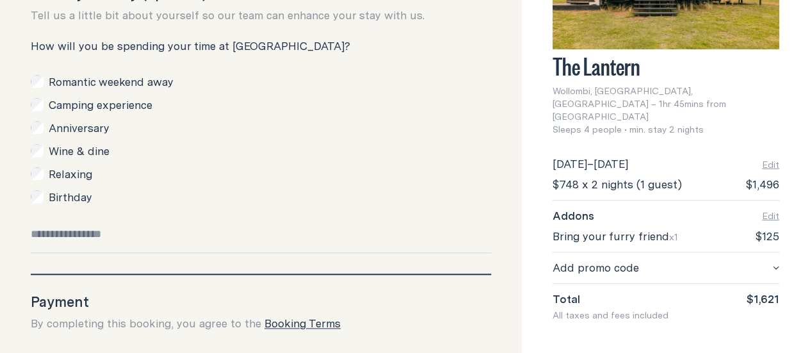
scroll to position [640, 0]
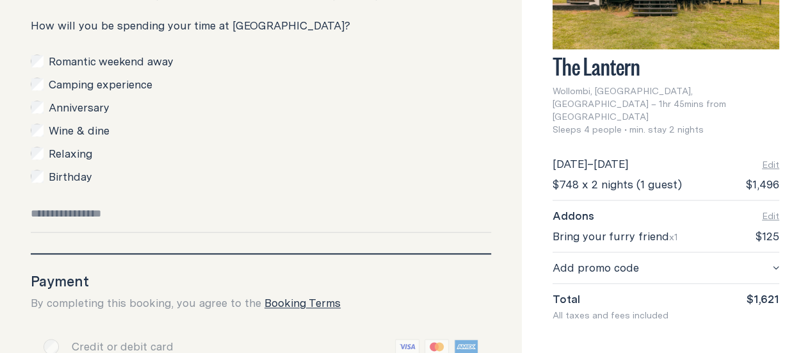
type input "**********"
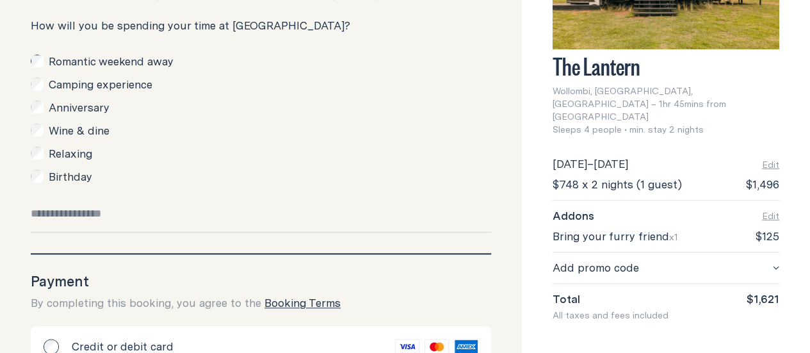
click at [52, 184] on div "Birthday" at bounding box center [261, 176] width 460 height 15
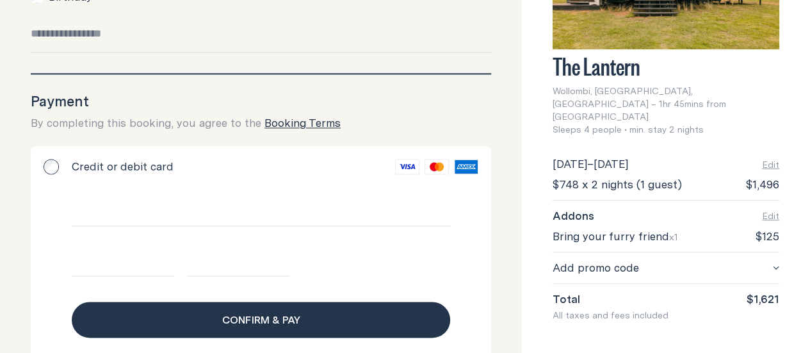
scroll to position [740, 0]
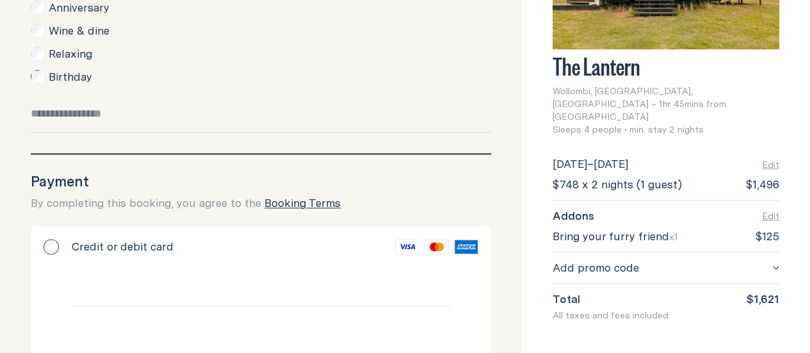
click at [102, 132] on input "Special requests" at bounding box center [261, 119] width 460 height 26
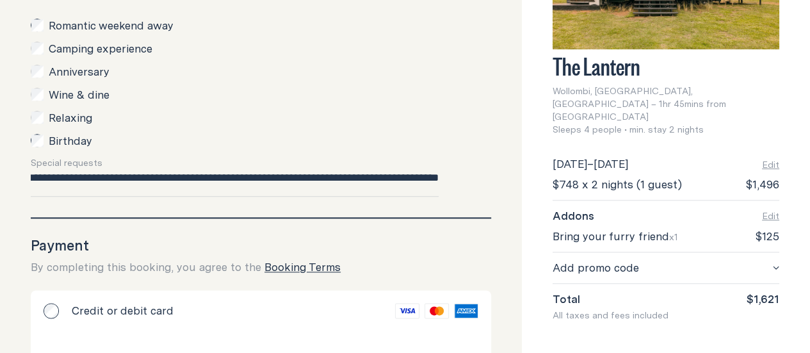
scroll to position [0, 52]
type input "**********"
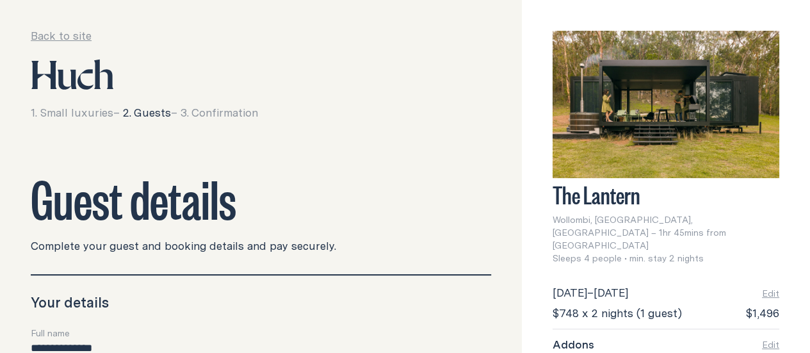
scroll to position [0, 0]
